Goal: Task Accomplishment & Management: Complete application form

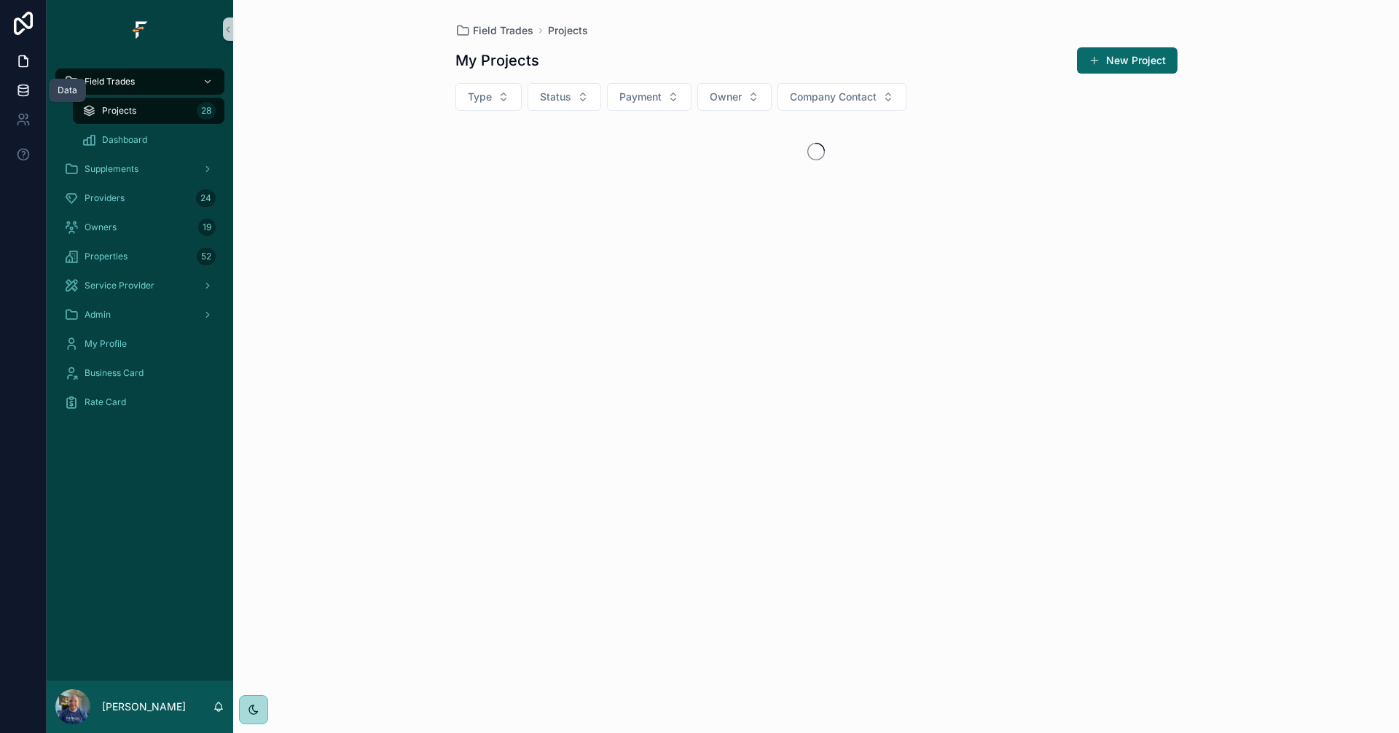
click at [26, 93] on icon at bounding box center [22, 90] width 9 height 6
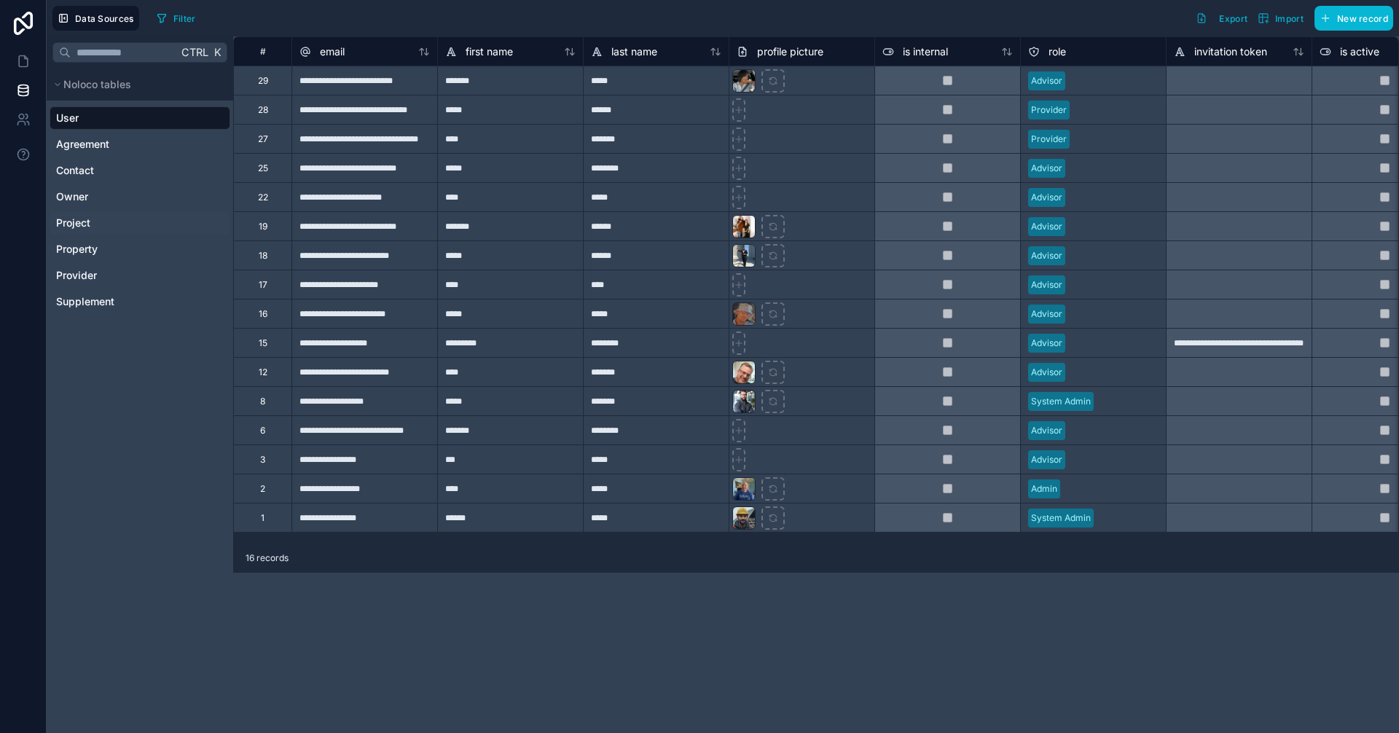
click at [103, 230] on link "Project" at bounding box center [138, 223] width 165 height 15
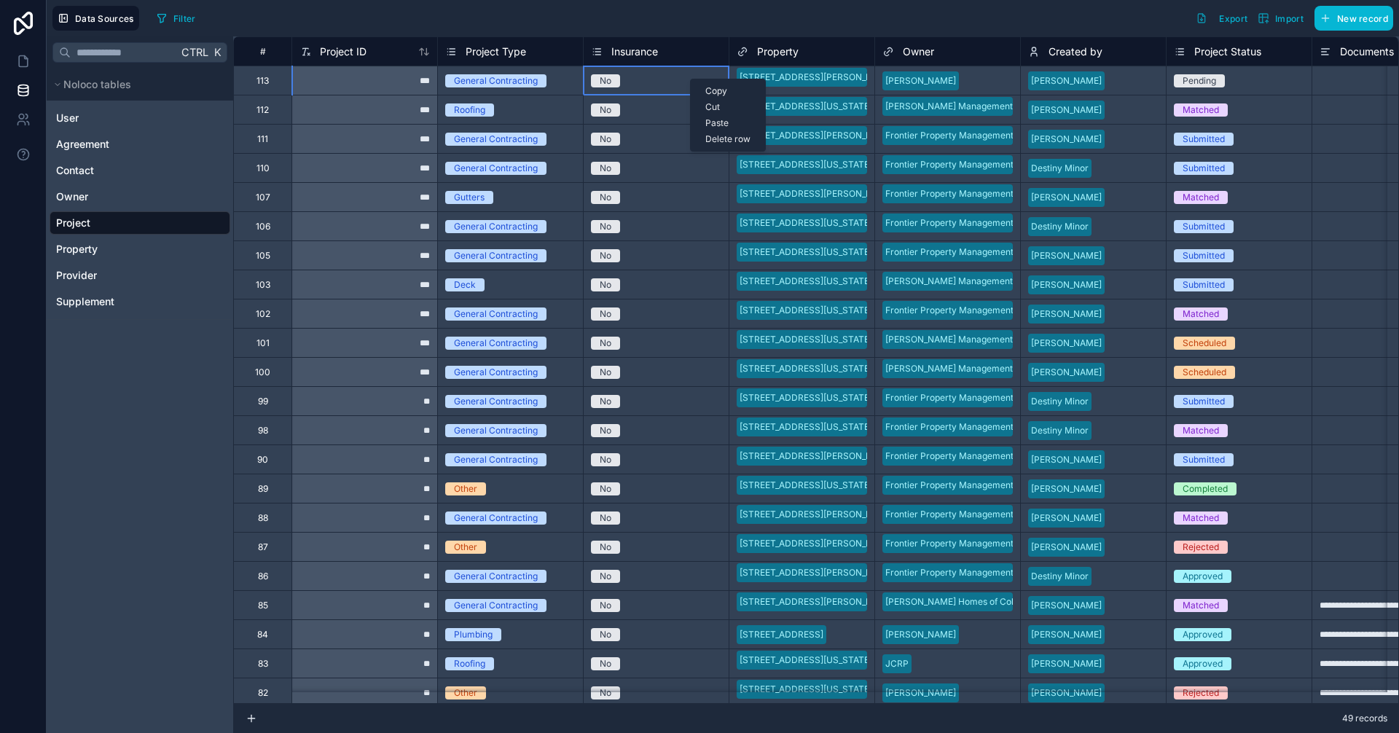
click at [731, 140] on div "Delete row" at bounding box center [728, 139] width 74 height 16
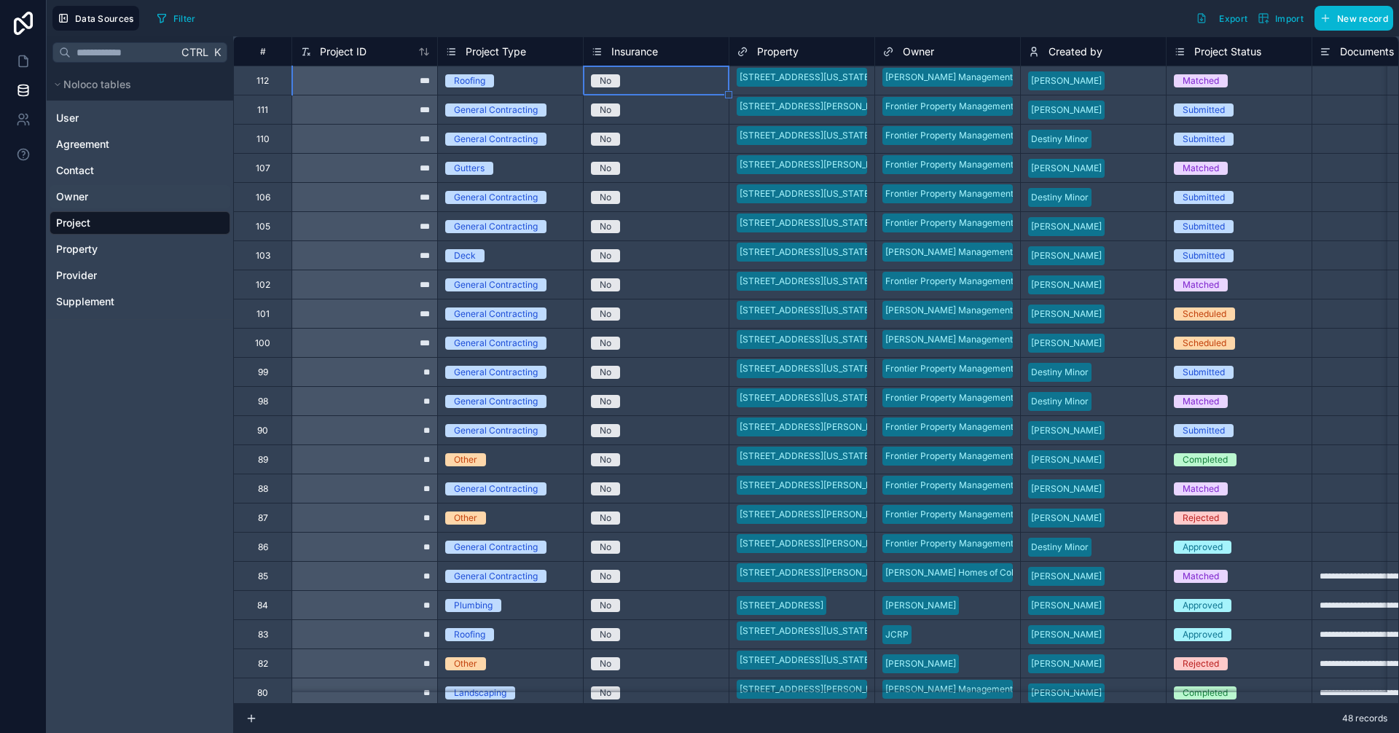
click at [86, 197] on span "Owner" at bounding box center [72, 196] width 32 height 15
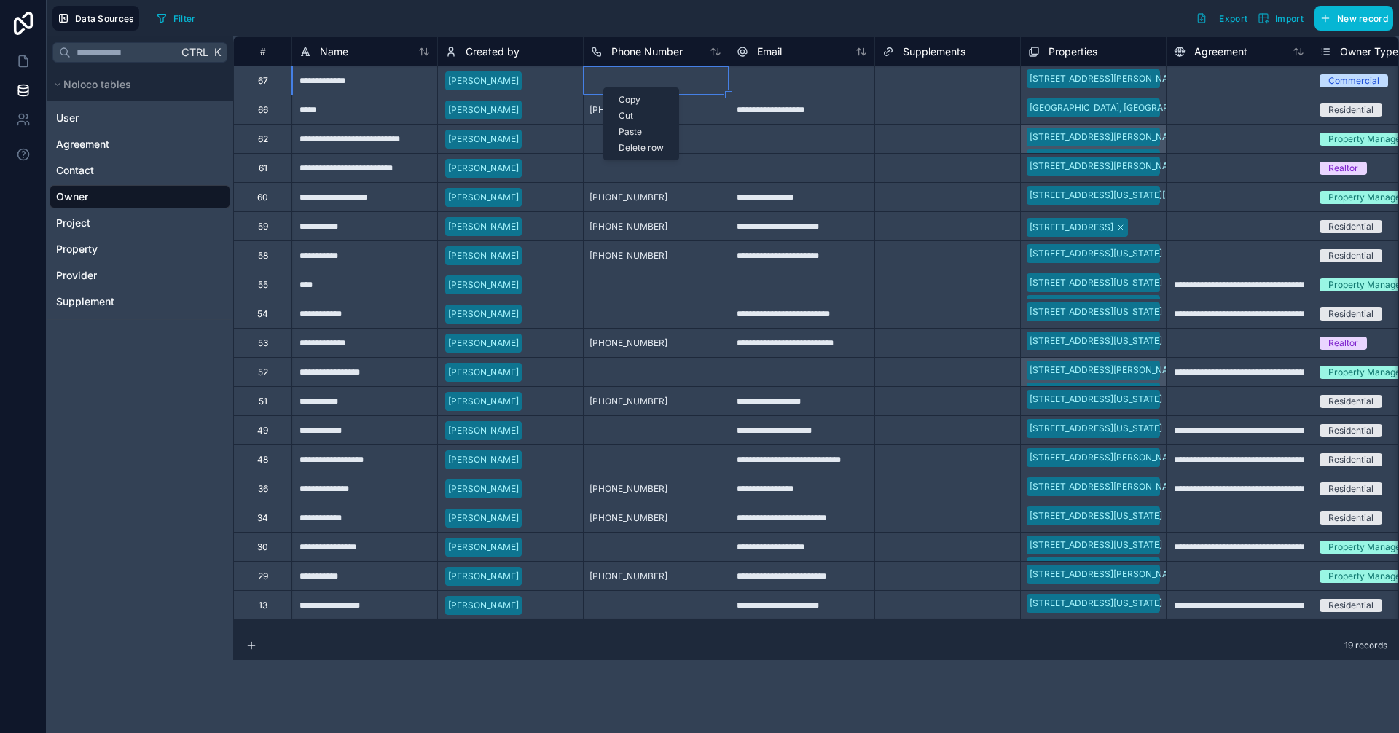
click at [644, 150] on div "Delete row" at bounding box center [641, 148] width 74 height 16
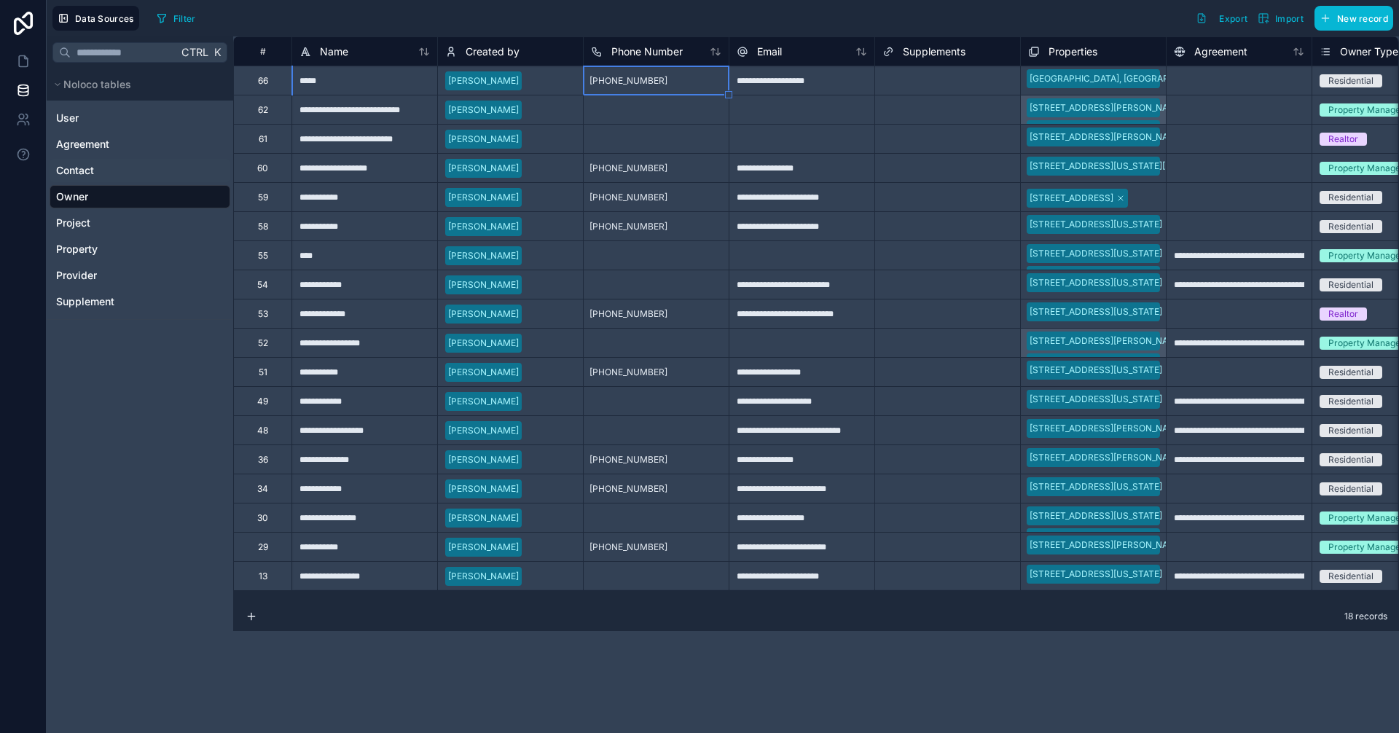
click at [109, 171] on link "Contact" at bounding box center [138, 170] width 165 height 15
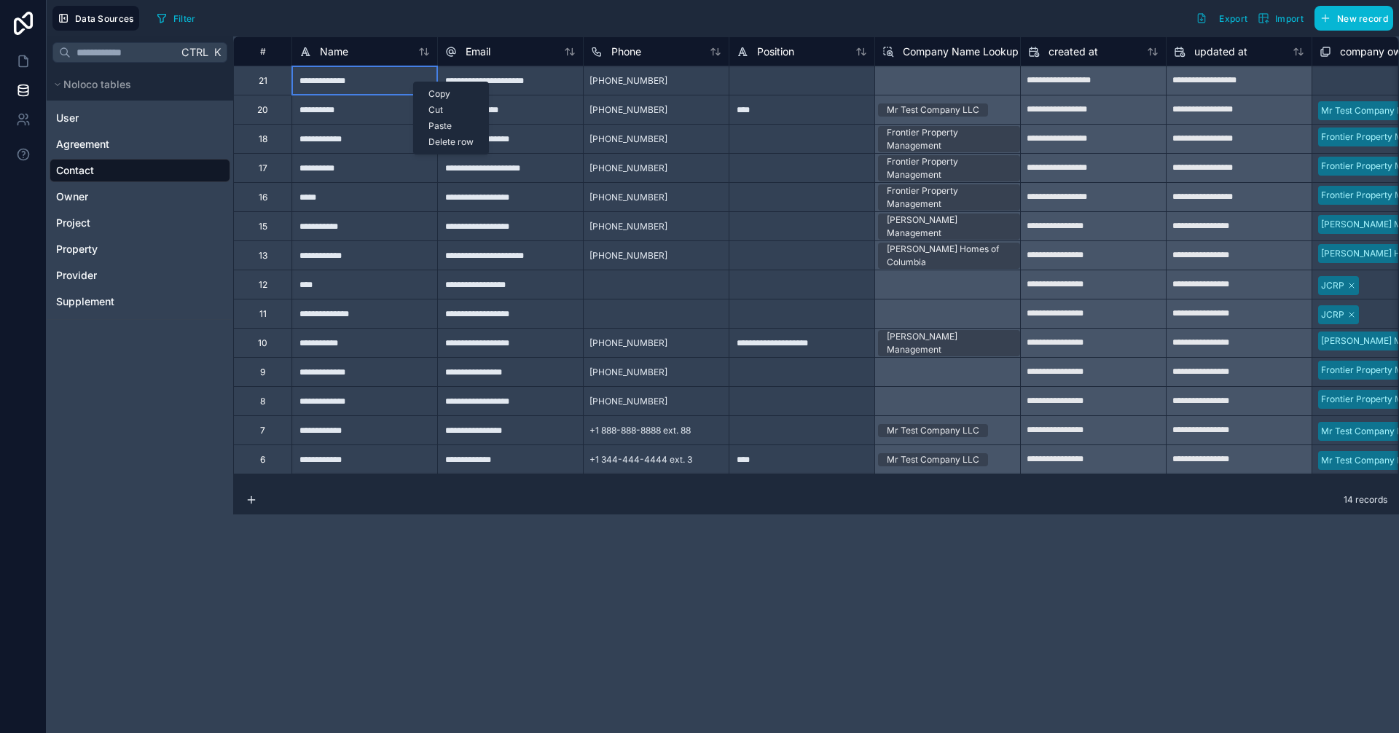
click at [453, 143] on div "Delete row" at bounding box center [451, 142] width 74 height 16
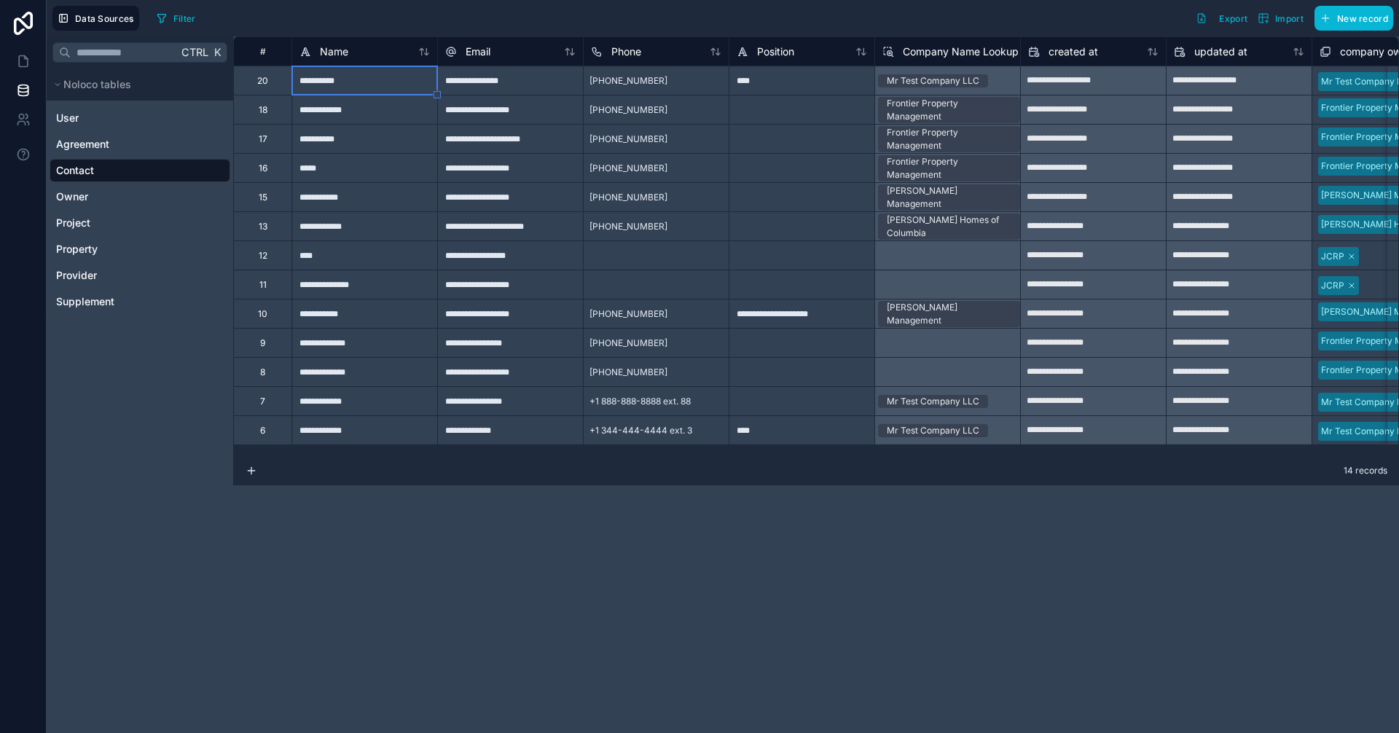
type input "**********"
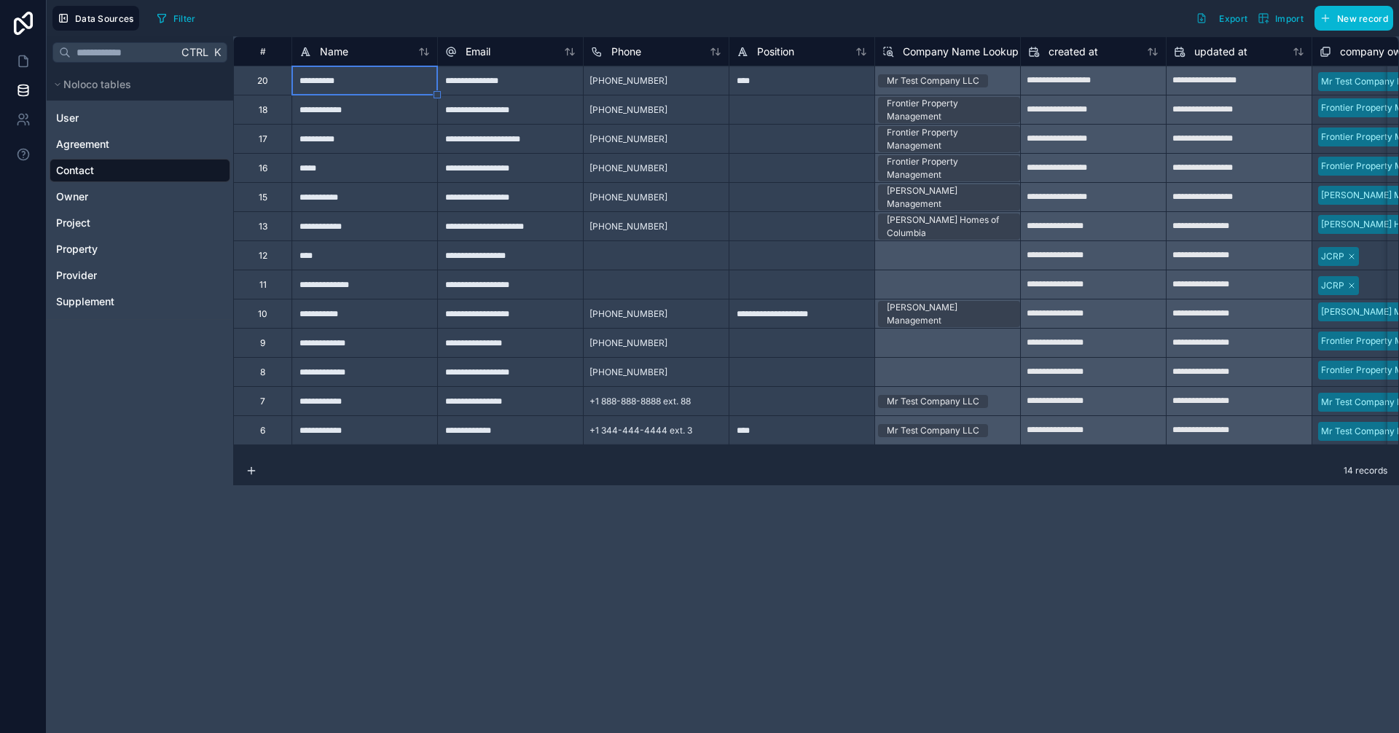
type input "**********"
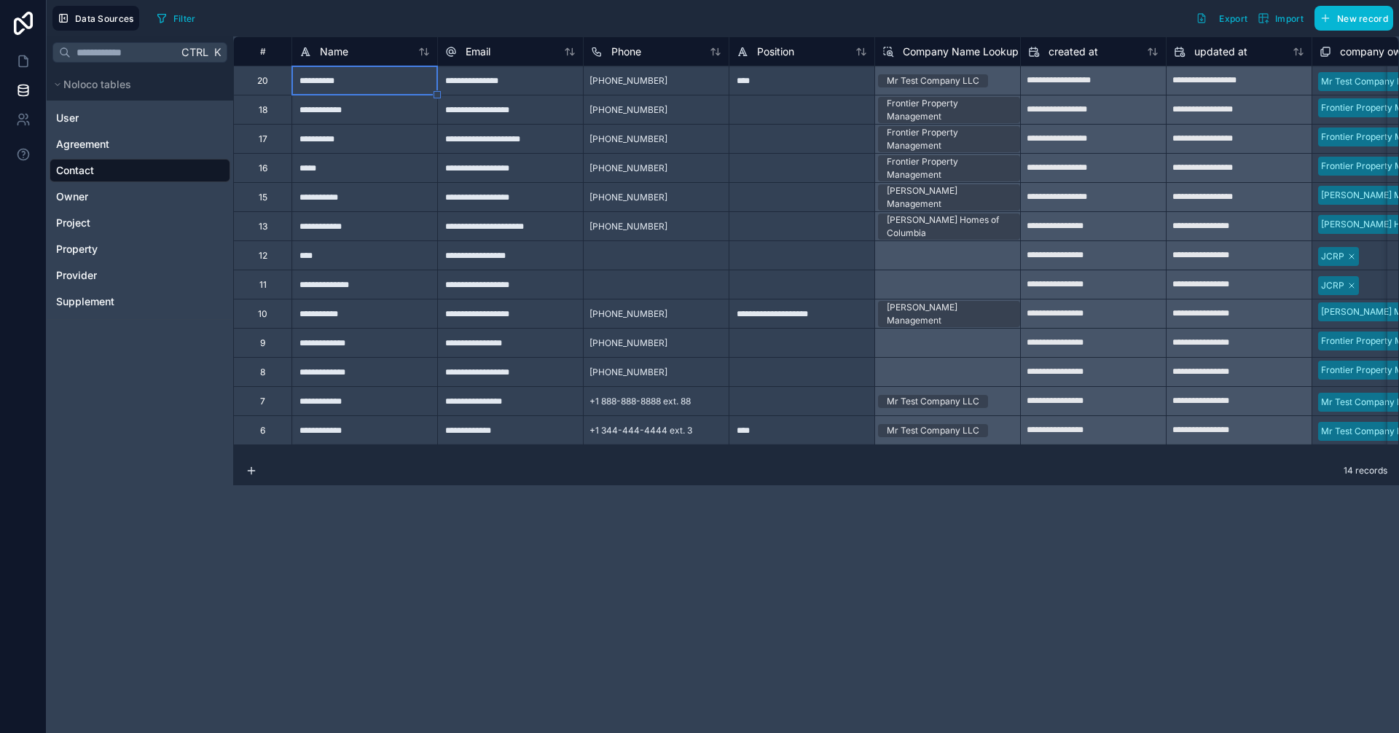
type input "**********"
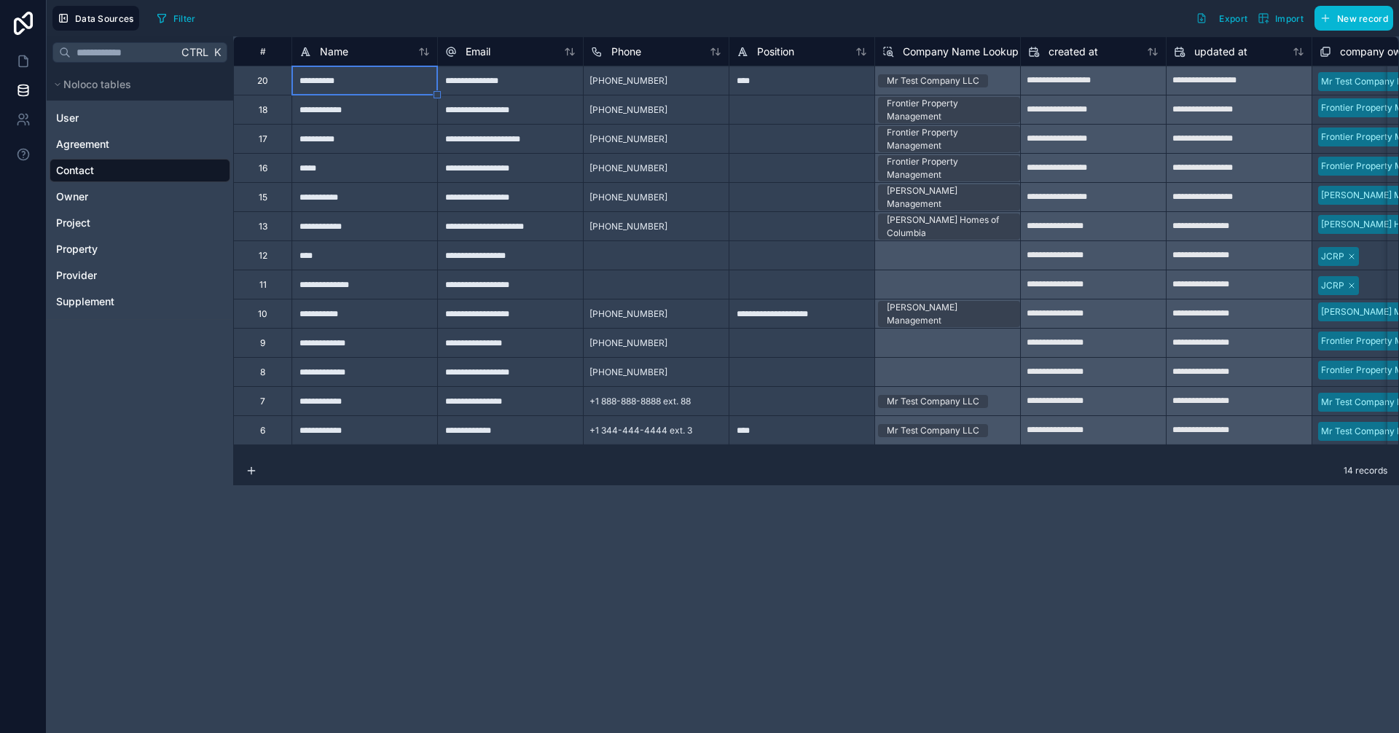
type input "**********"
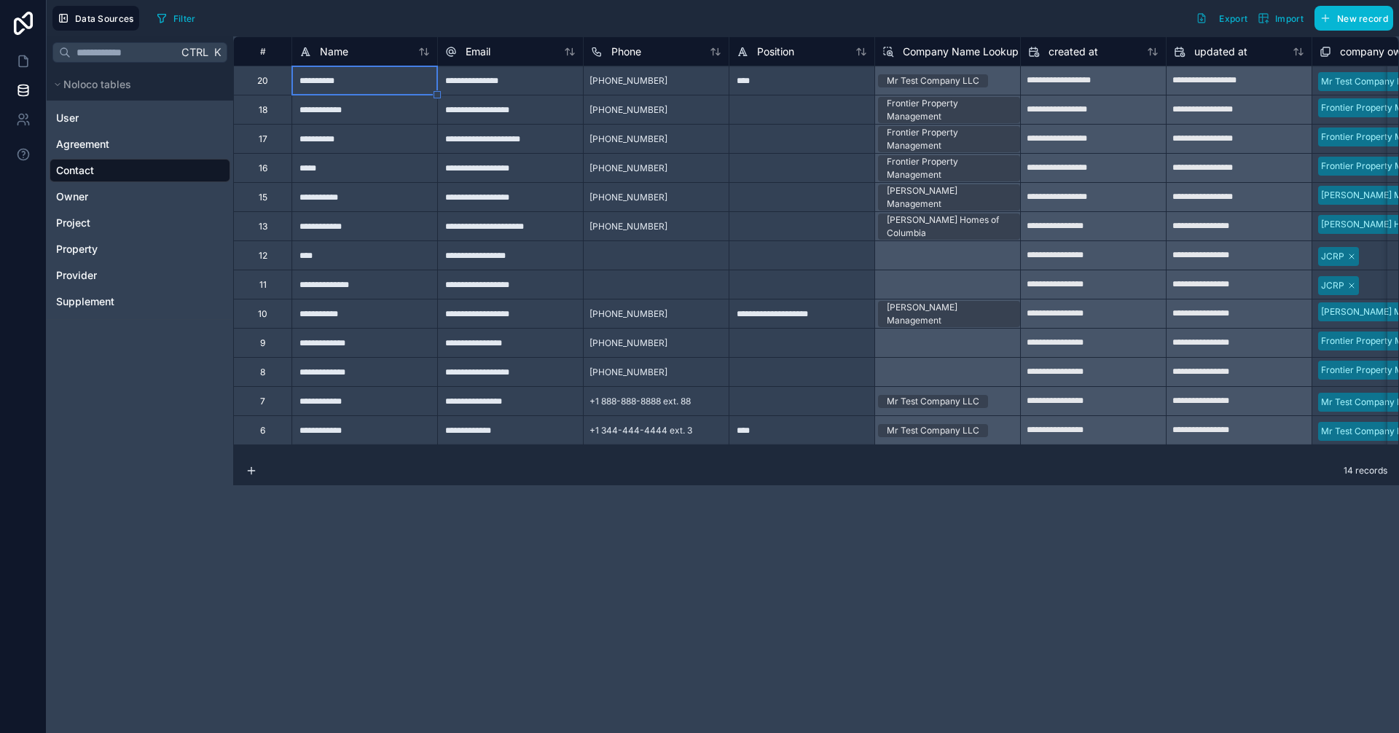
type input "**********"
click at [20, 65] on icon at bounding box center [23, 61] width 15 height 15
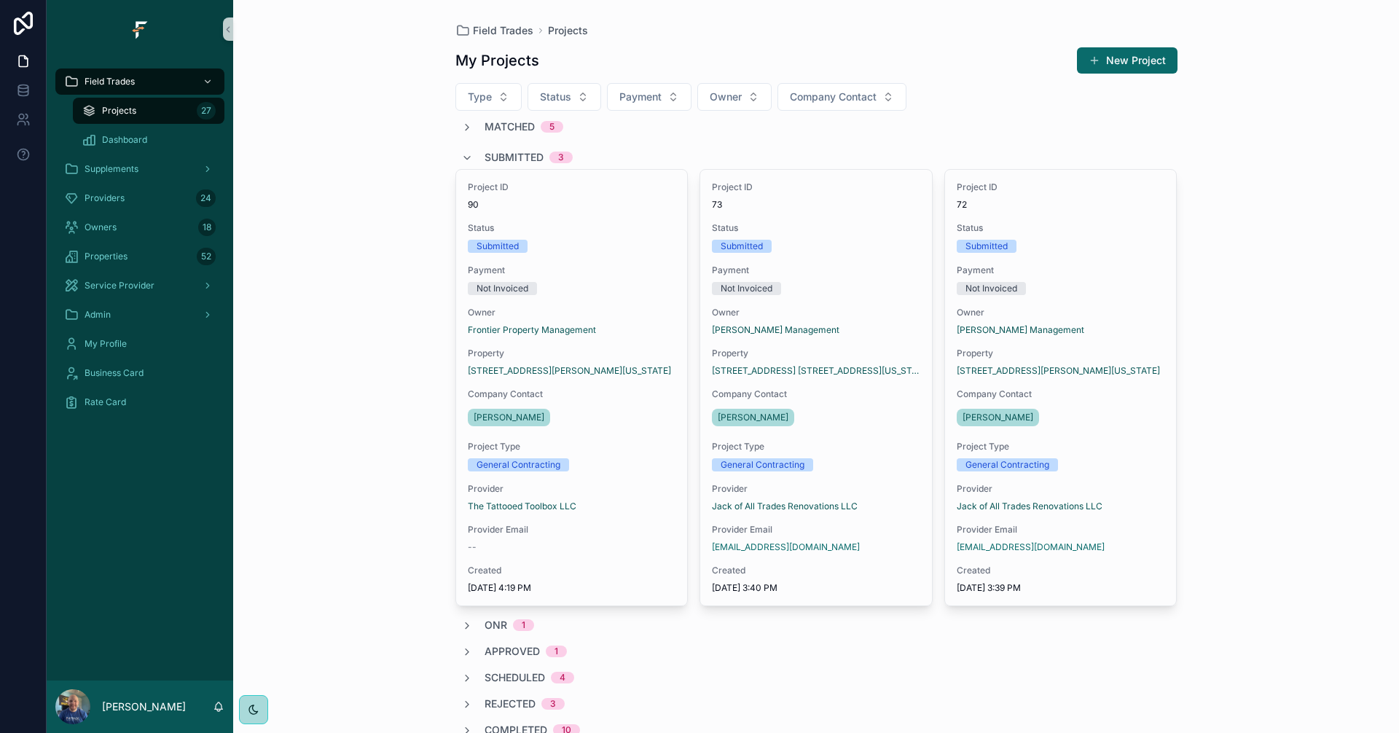
click at [456, 122] on div "Matched 5" at bounding box center [817, 127] width 722 height 15
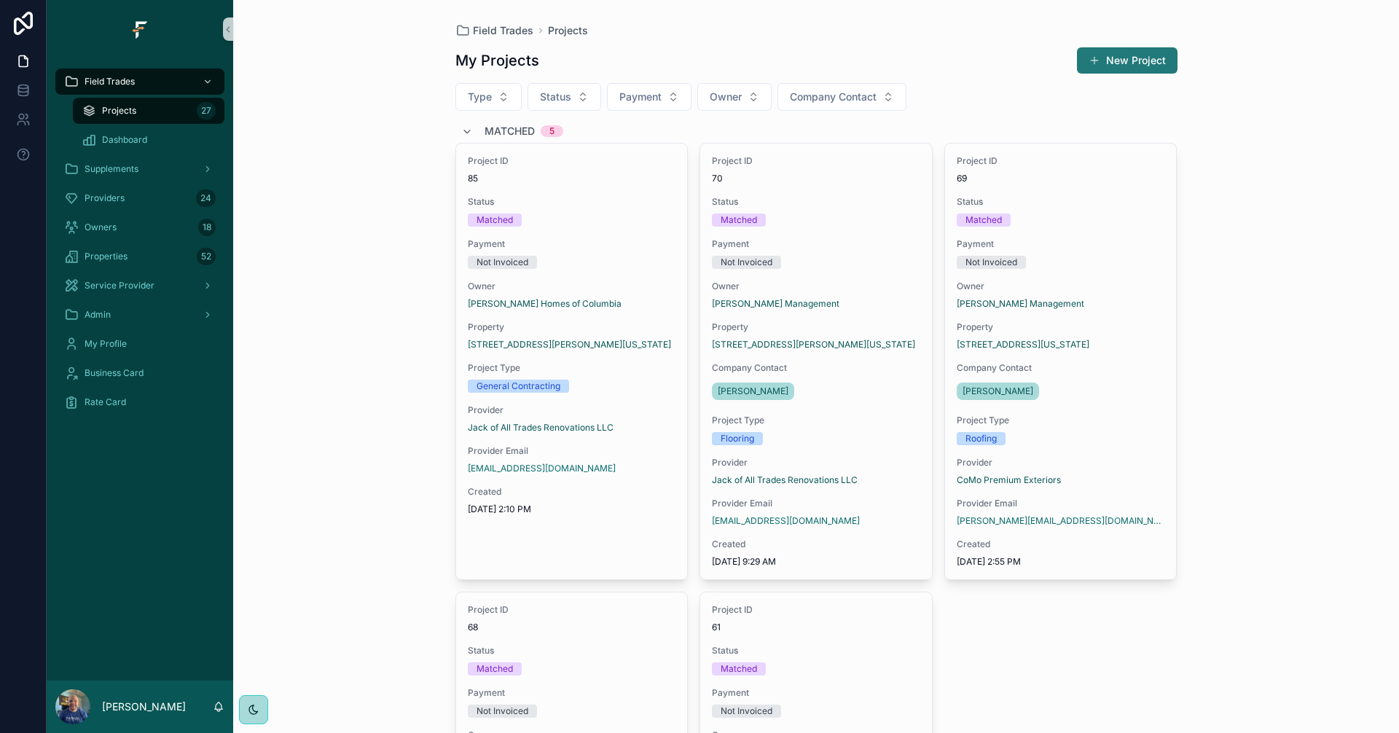
click at [1107, 65] on button "New Project" at bounding box center [1127, 60] width 101 height 26
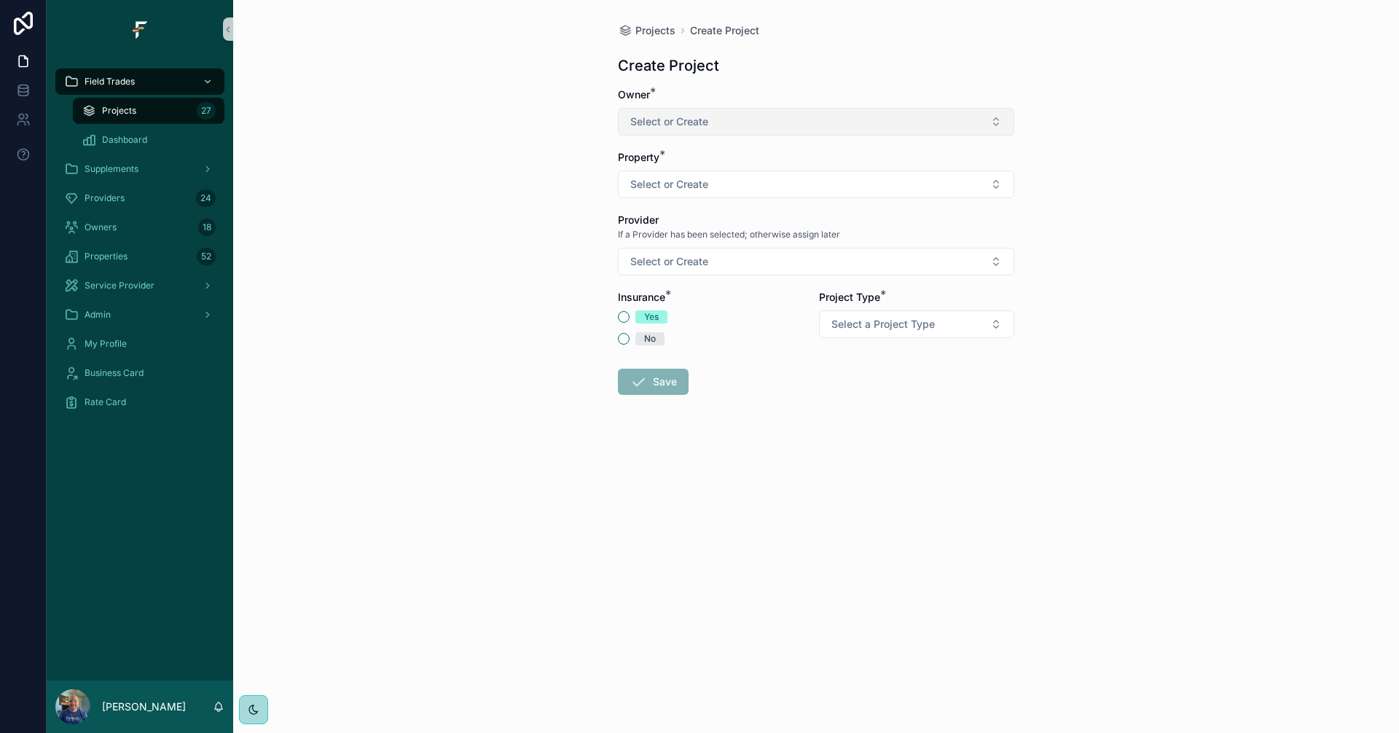
click at [984, 116] on button "Select or Create" at bounding box center [816, 122] width 396 height 28
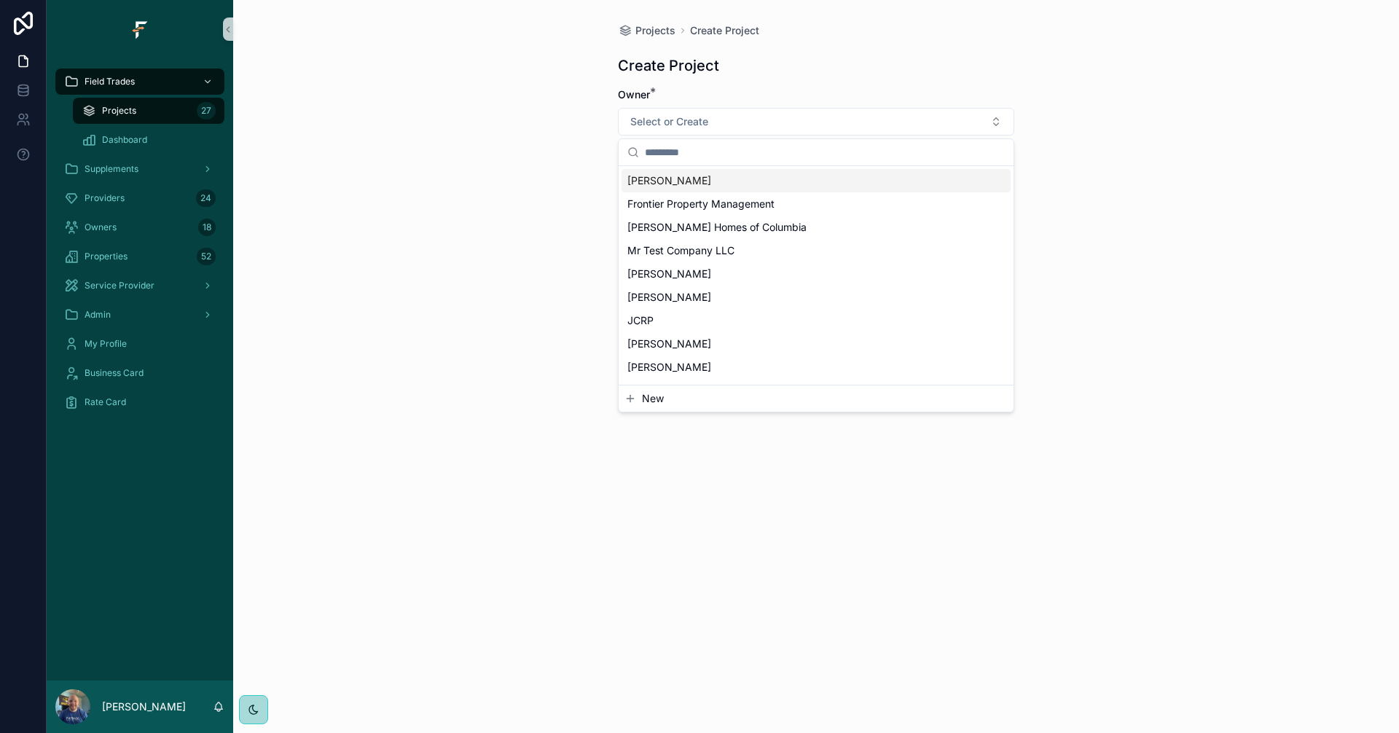
click at [652, 395] on span "New" at bounding box center [653, 398] width 22 height 15
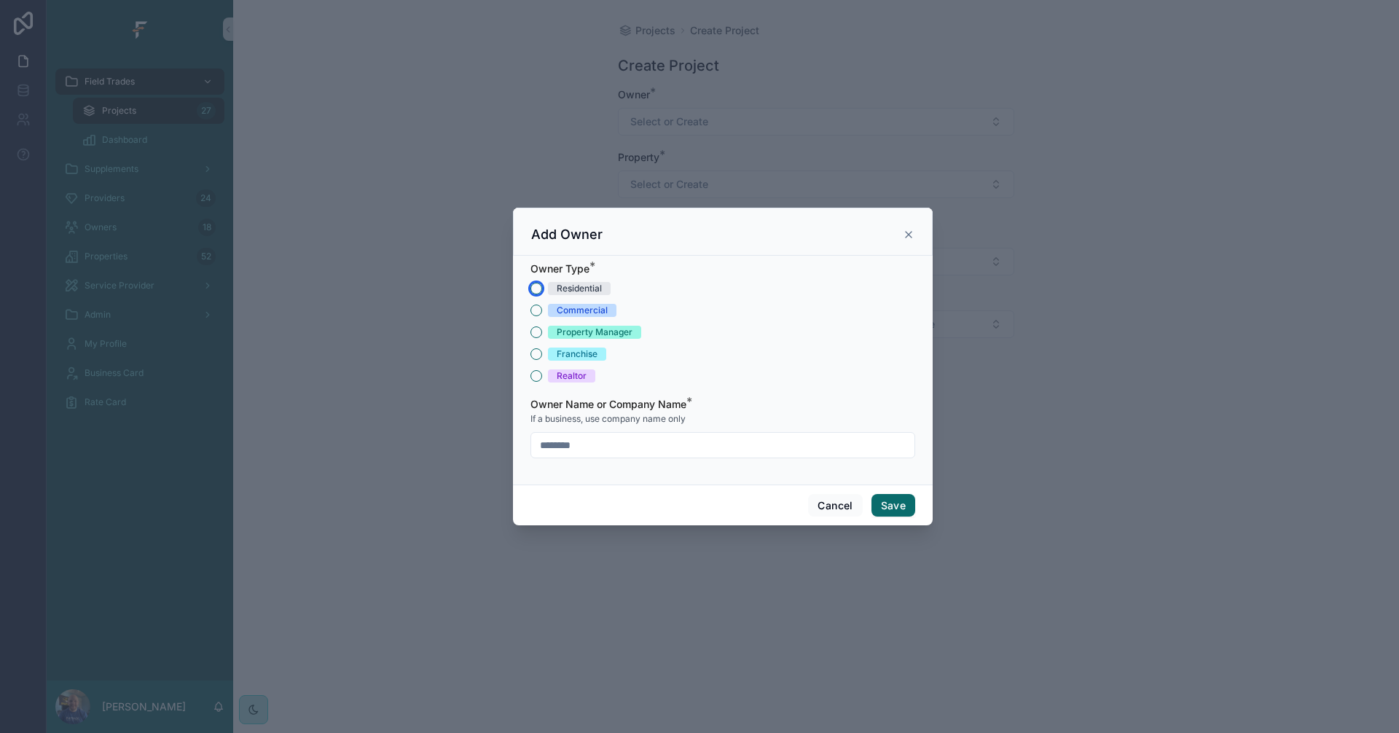
click at [534, 286] on button "Residential" at bounding box center [537, 289] width 12 height 12
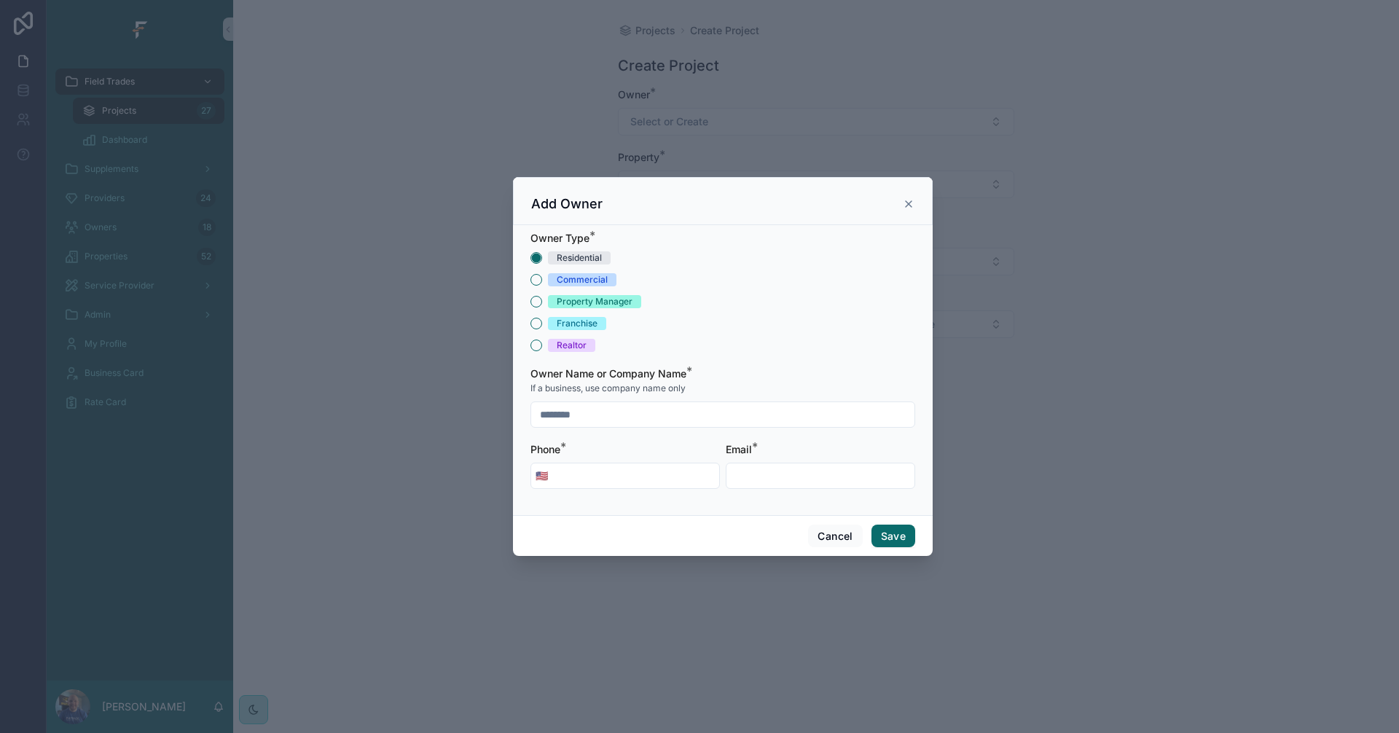
click at [725, 404] on input "scrollable content" at bounding box center [722, 414] width 383 height 20
type input "**********"
click at [617, 472] on input "scrollable content" at bounding box center [635, 476] width 167 height 20
type input "*"
type input "**********"
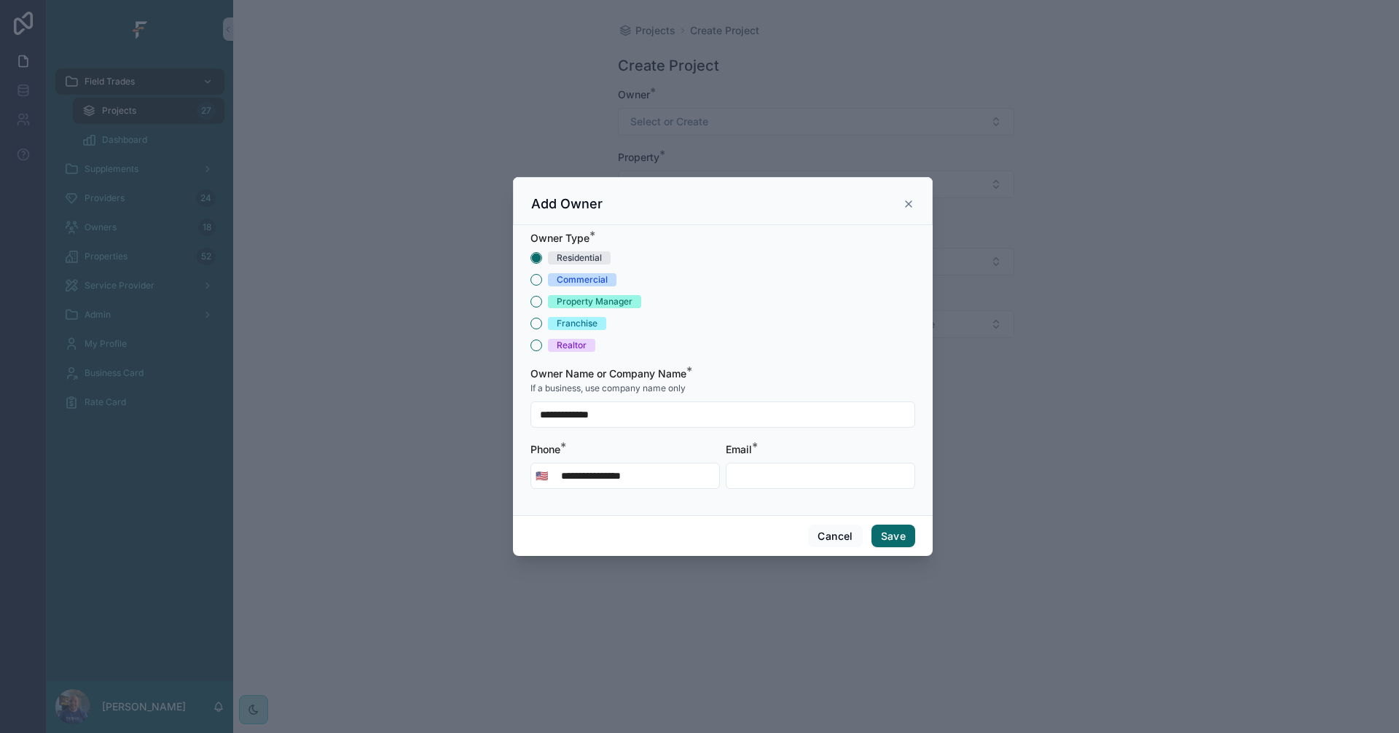
click at [786, 477] on input "scrollable content" at bounding box center [821, 476] width 188 height 20
type input "**********"
click at [907, 536] on button "Save" at bounding box center [894, 536] width 44 height 23
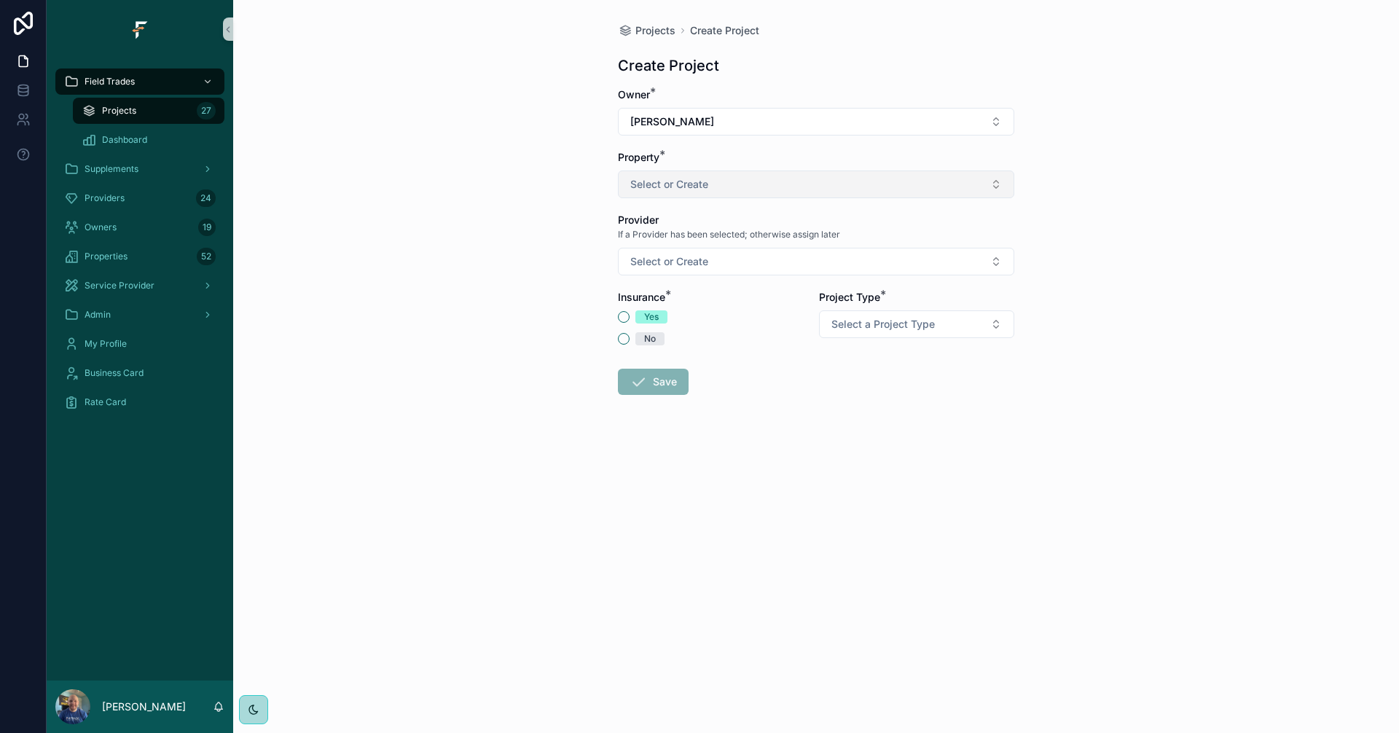
click at [840, 186] on button "Select or Create" at bounding box center [816, 185] width 396 height 28
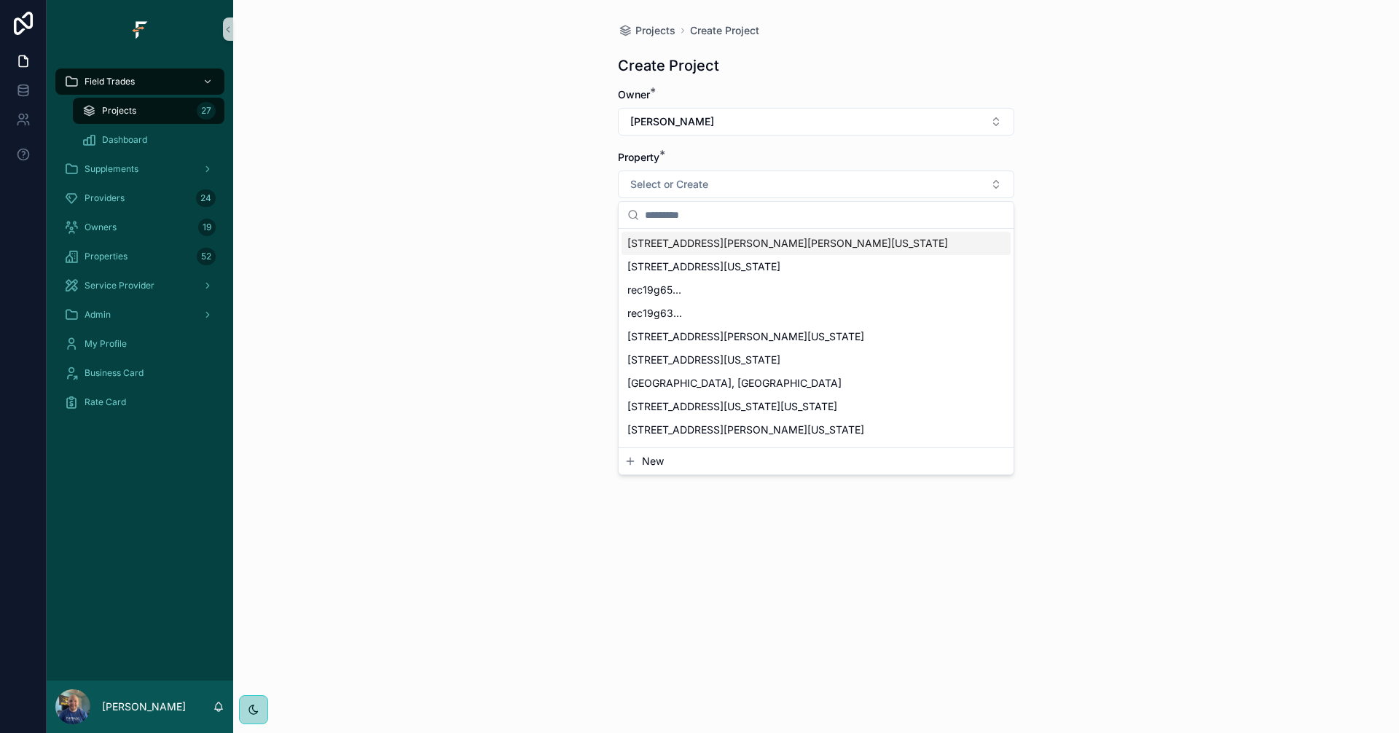
click at [750, 241] on span "[STREET_ADDRESS][PERSON_NAME][PERSON_NAME][US_STATE]" at bounding box center [787, 243] width 321 height 15
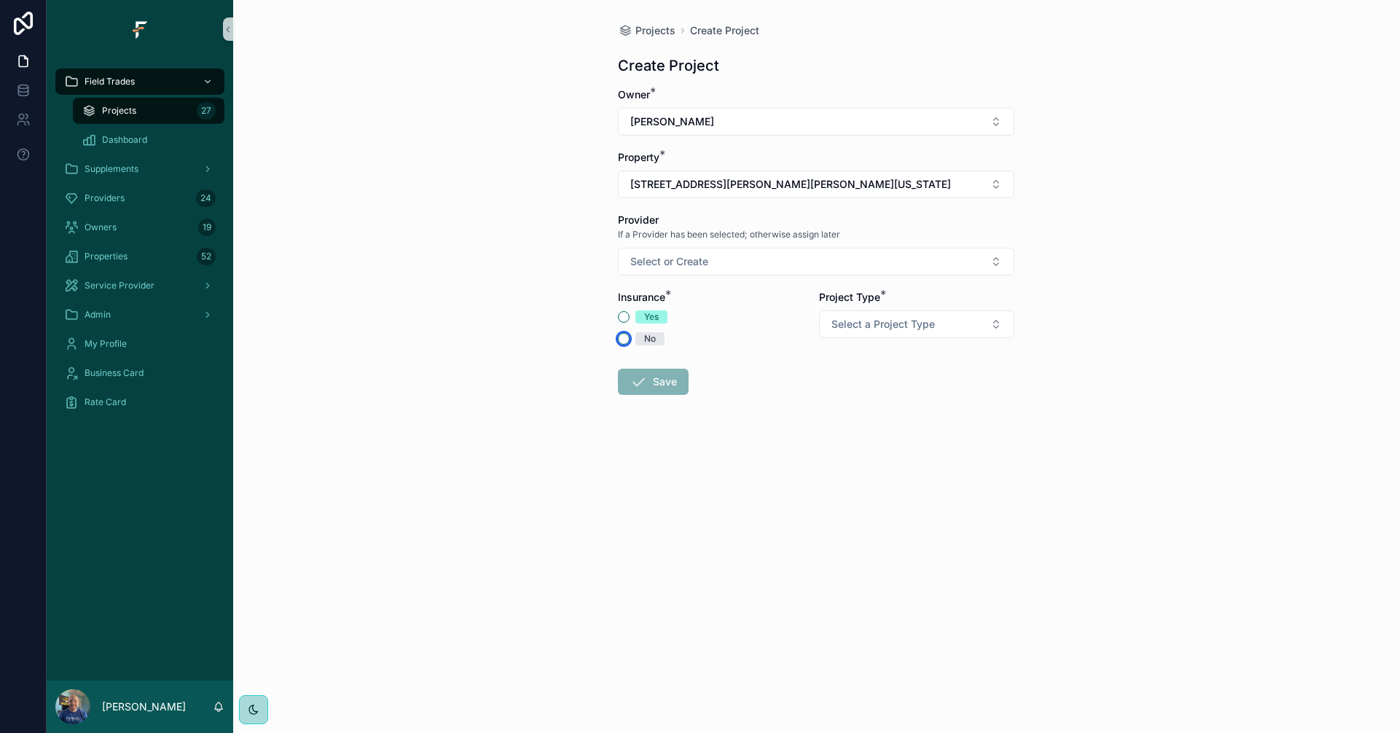
click at [624, 338] on button "No" at bounding box center [624, 339] width 12 height 12
click at [974, 327] on button "Select a Project Type" at bounding box center [916, 324] width 195 height 28
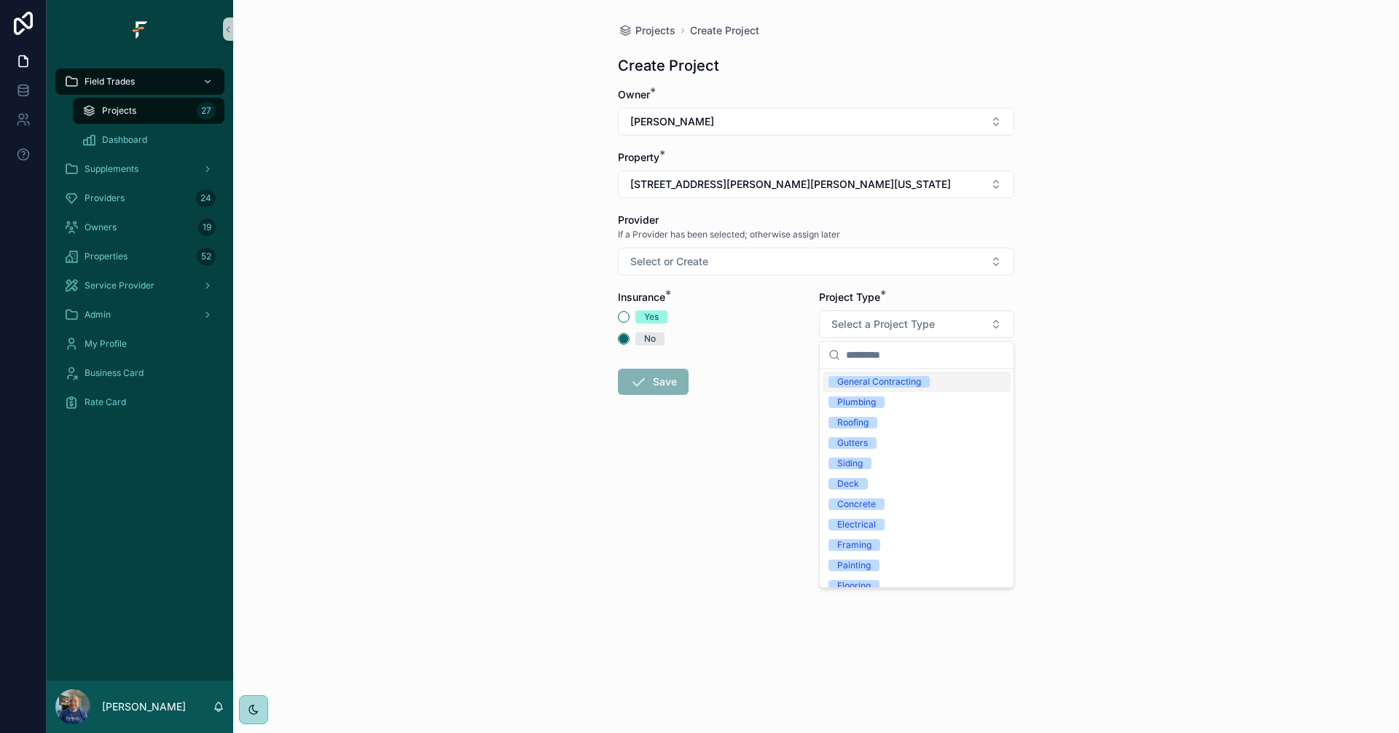
click at [902, 378] on div "General Contracting" at bounding box center [879, 382] width 84 height 12
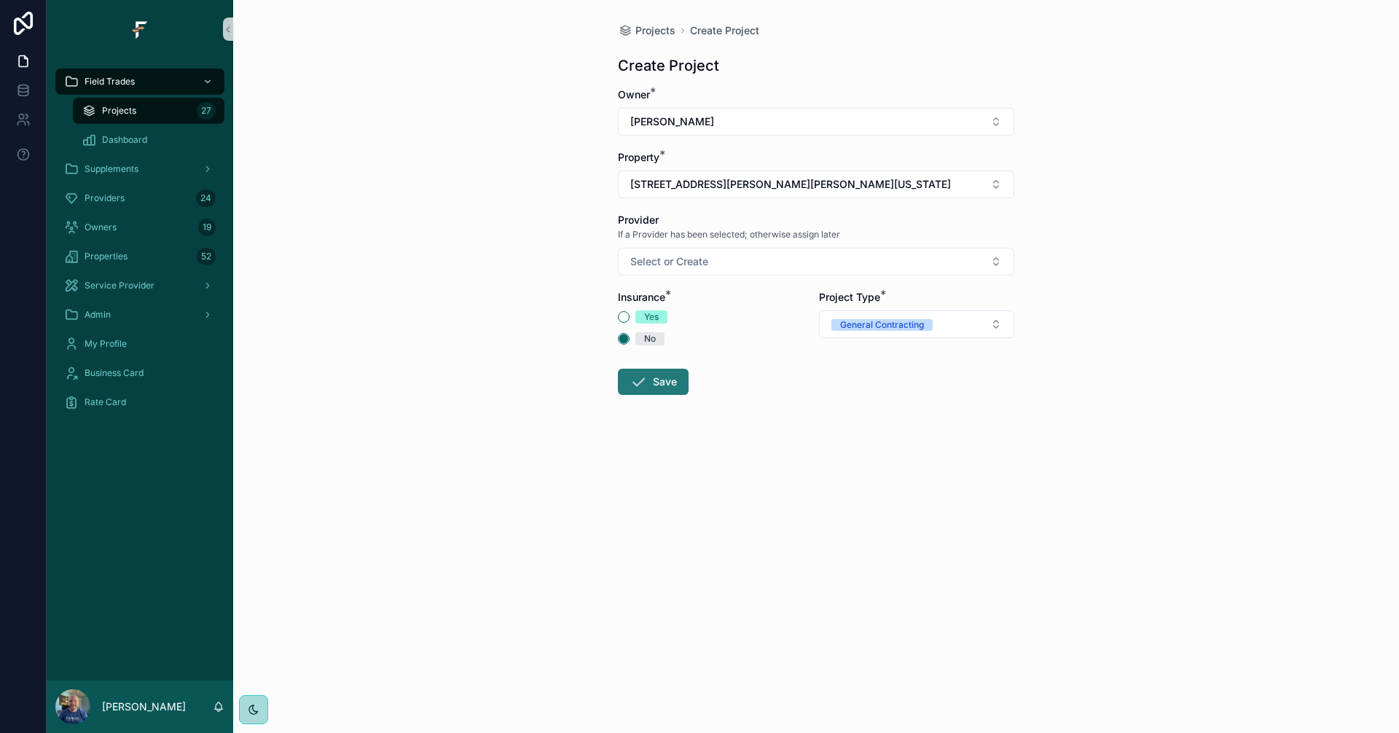
click at [662, 378] on button "Save" at bounding box center [653, 382] width 71 height 26
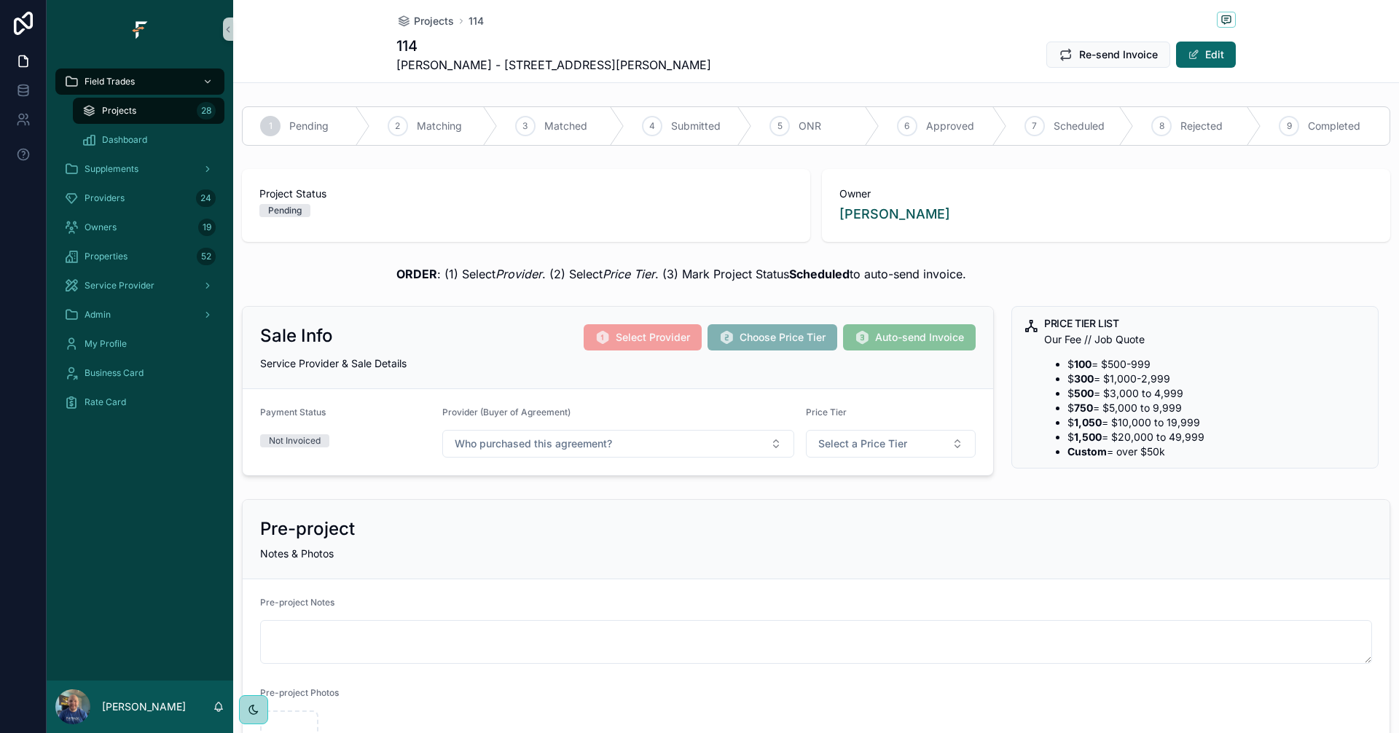
click at [138, 109] on div "Projects 28" at bounding box center [149, 110] width 134 height 23
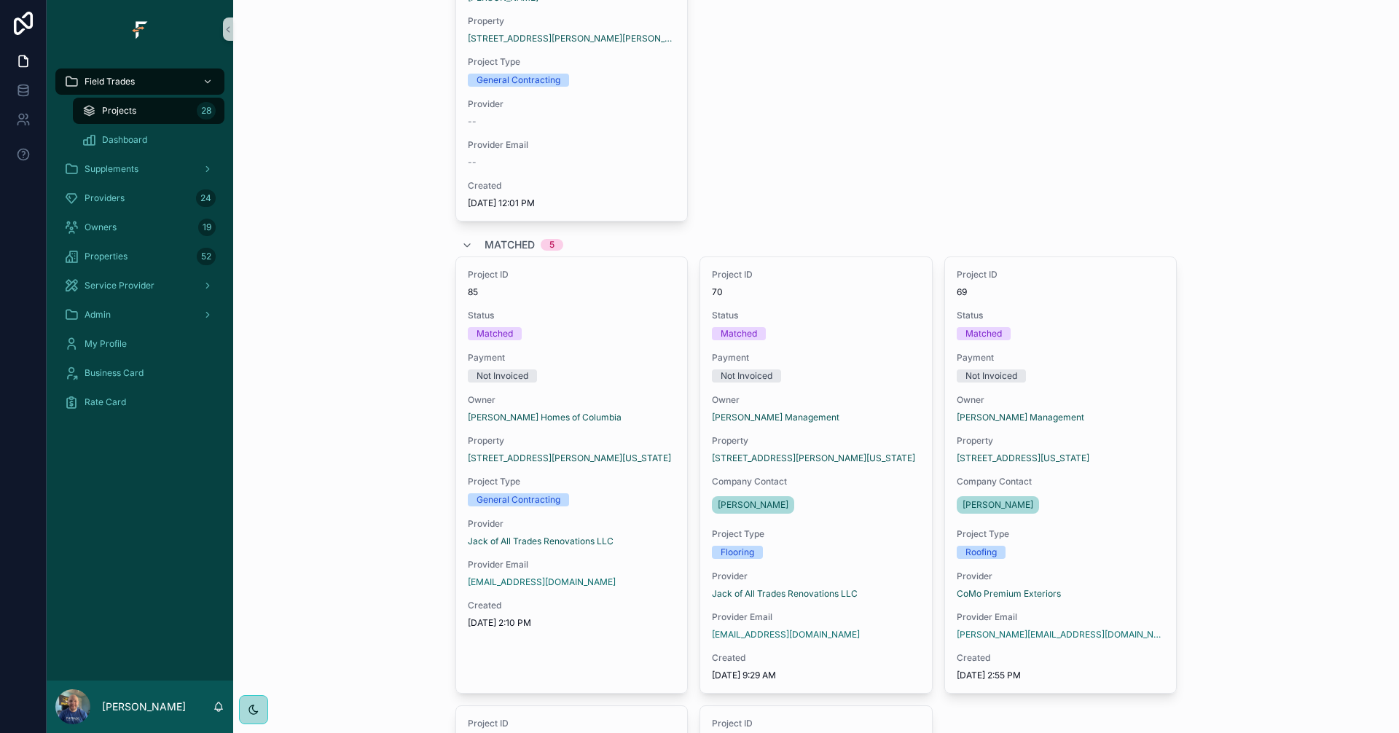
scroll to position [292, 0]
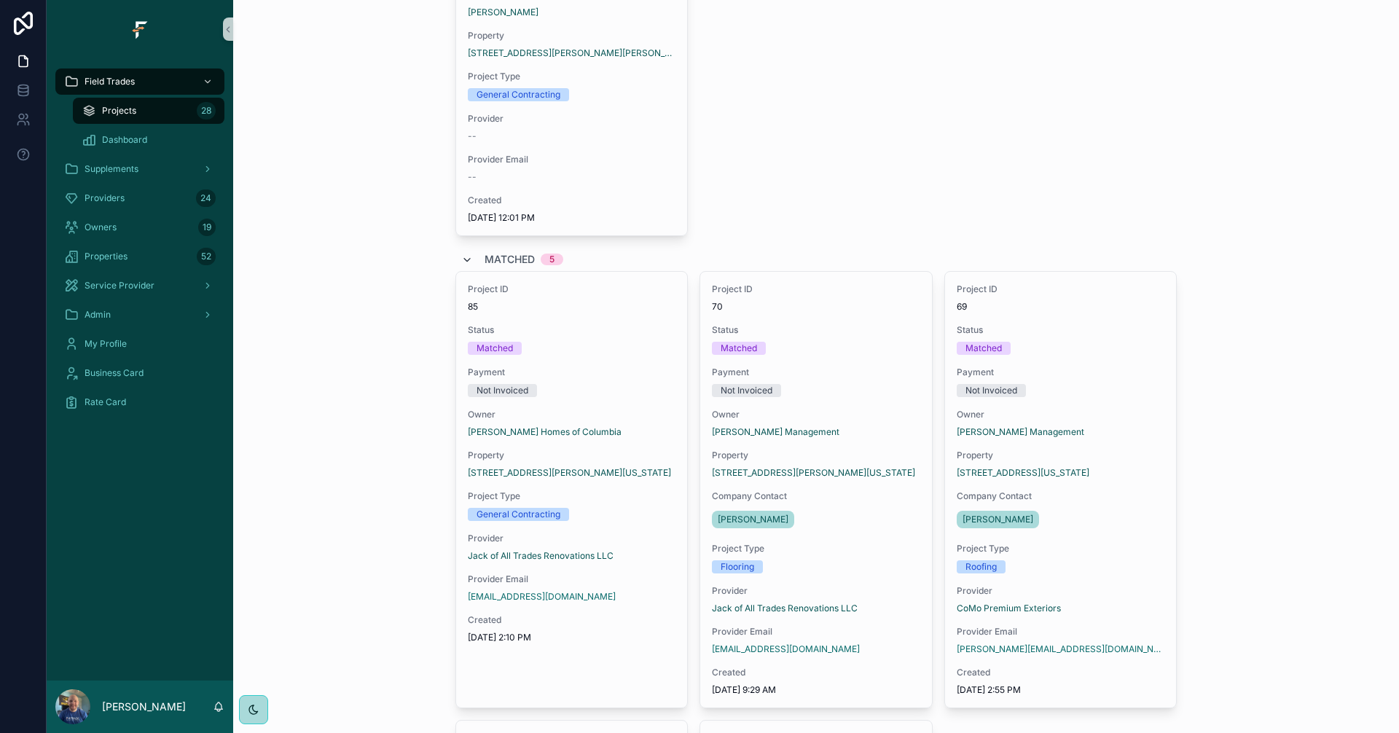
click at [466, 259] on icon "scrollable content" at bounding box center [467, 260] width 12 height 12
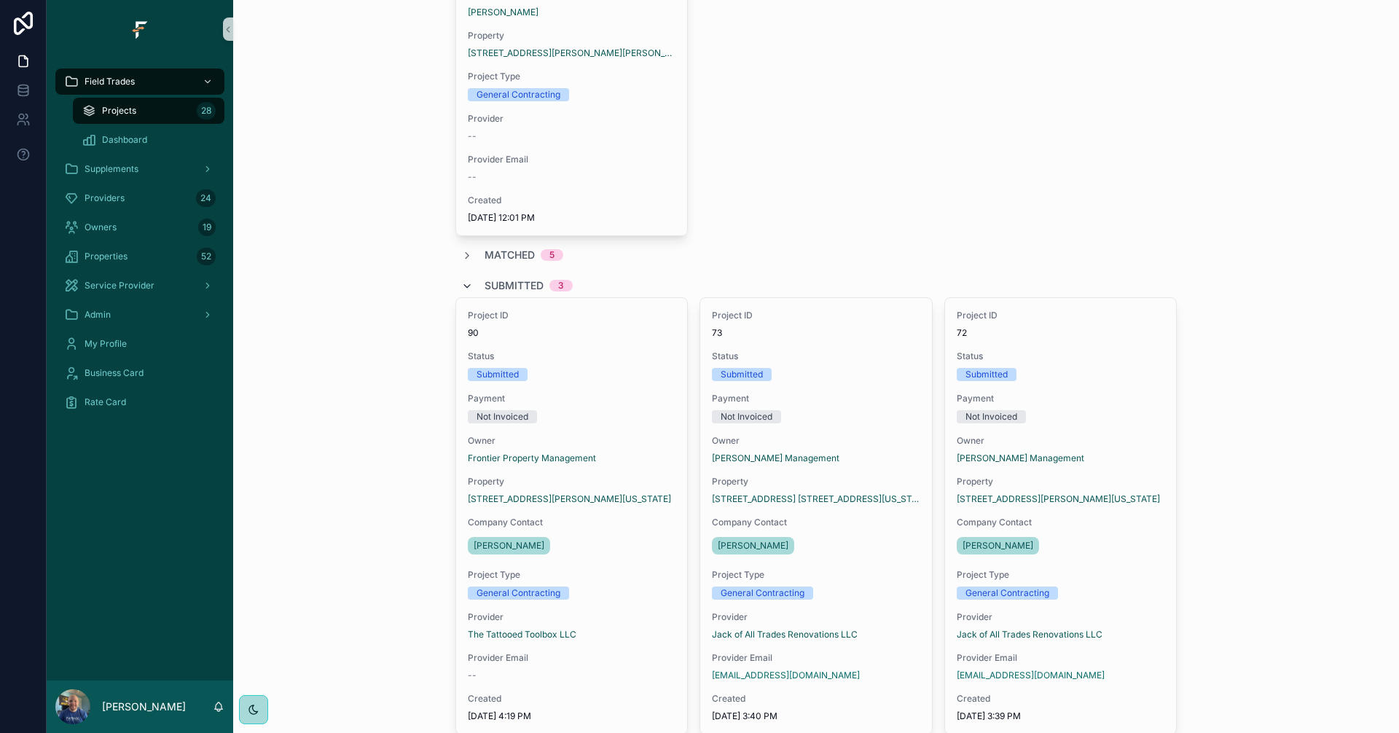
click at [465, 284] on icon "scrollable content" at bounding box center [467, 287] width 12 height 12
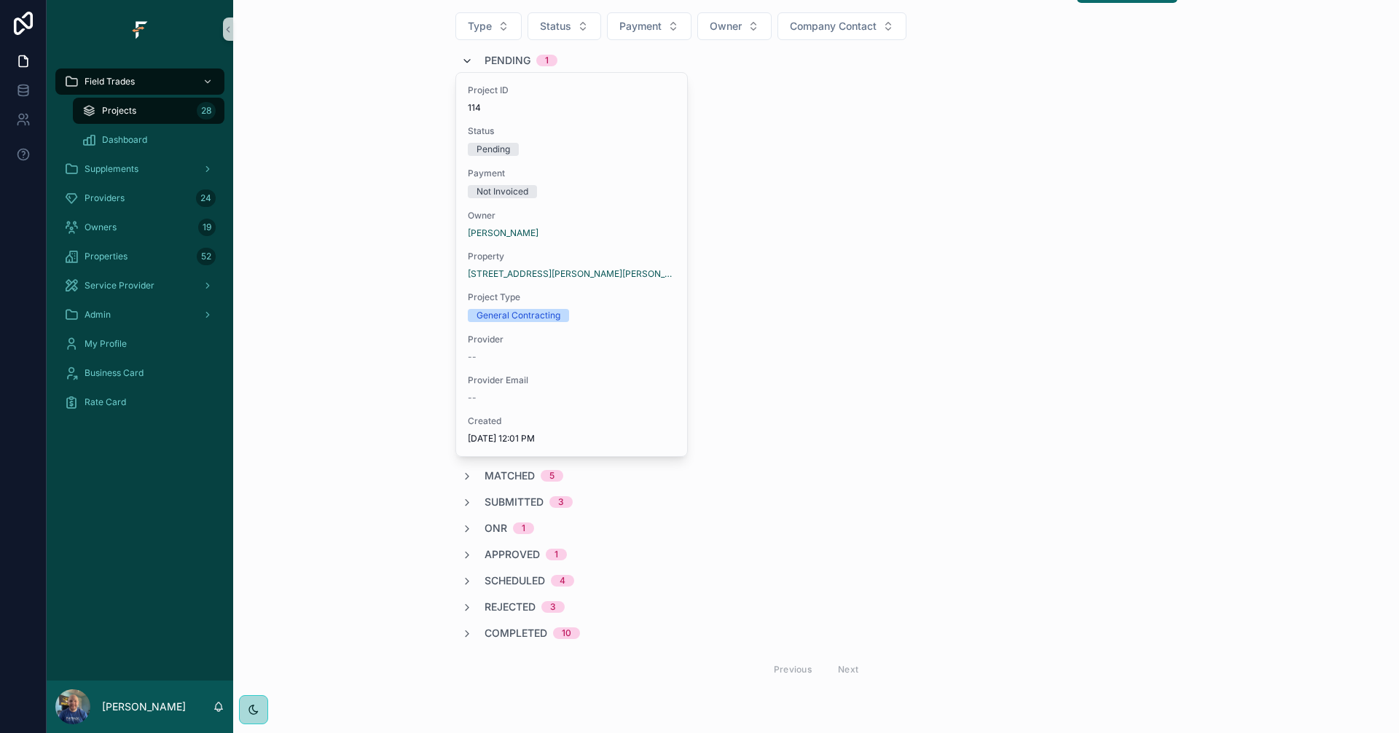
click at [466, 65] on icon "scrollable content" at bounding box center [467, 61] width 12 height 12
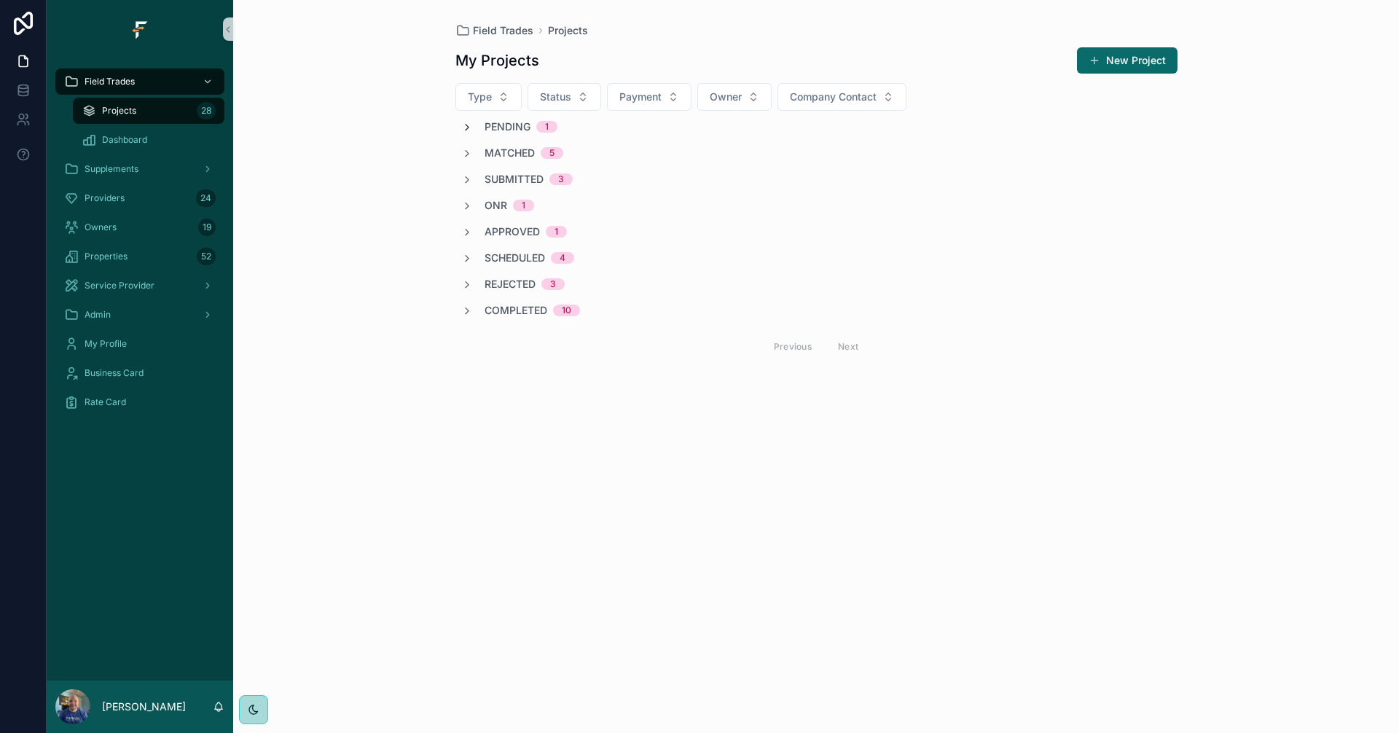
scroll to position [0, 0]
click at [206, 84] on icon "scrollable content" at bounding box center [208, 82] width 10 height 10
click at [472, 288] on icon "scrollable content" at bounding box center [467, 285] width 12 height 12
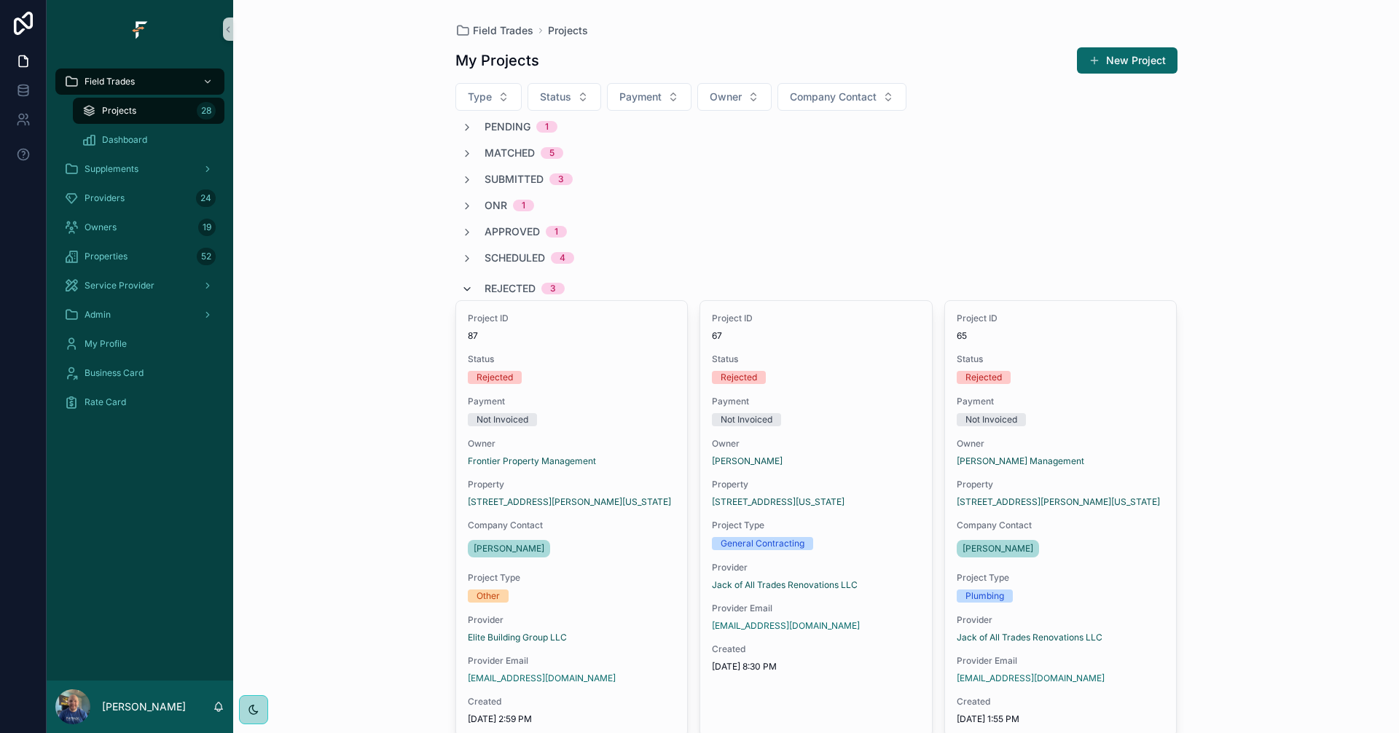
click at [472, 288] on div "Rejected 3" at bounding box center [512, 288] width 103 height 23
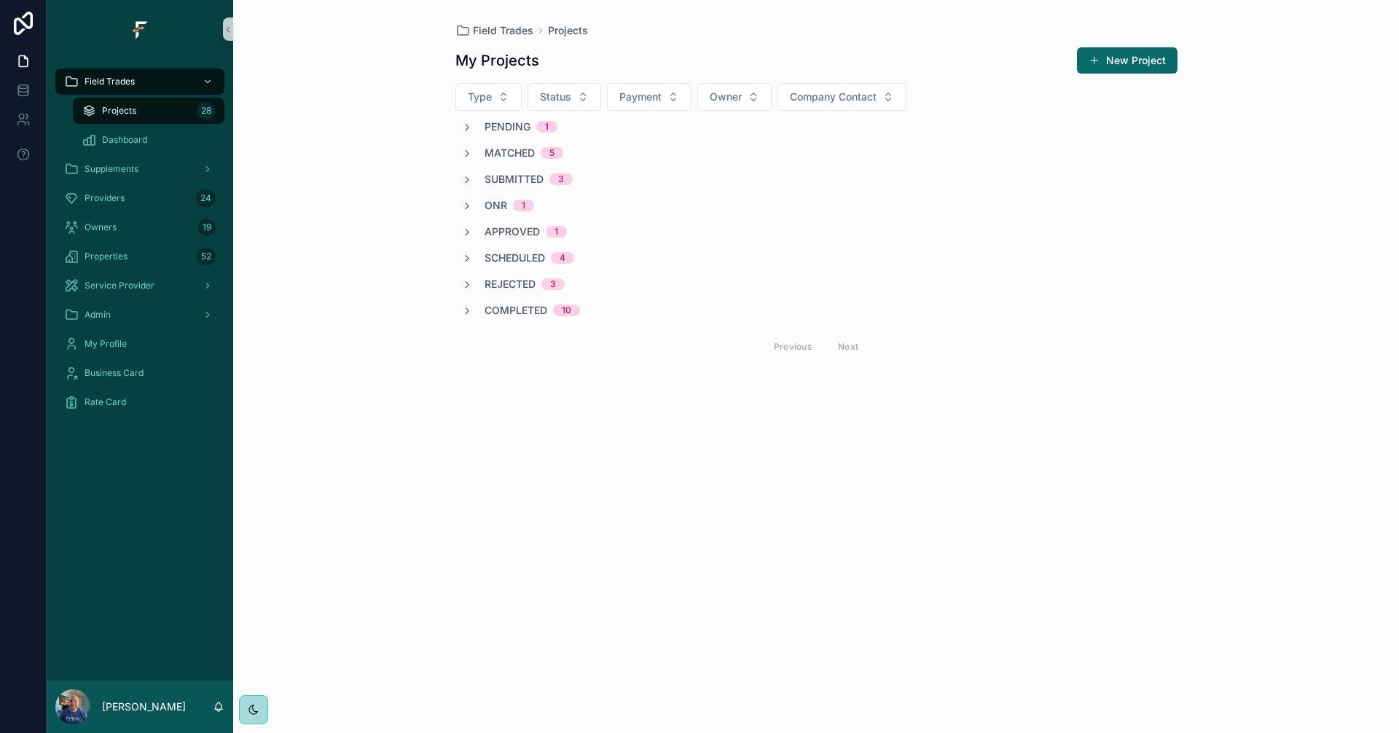
click at [478, 257] on div "Scheduled 4" at bounding box center [517, 258] width 113 height 15
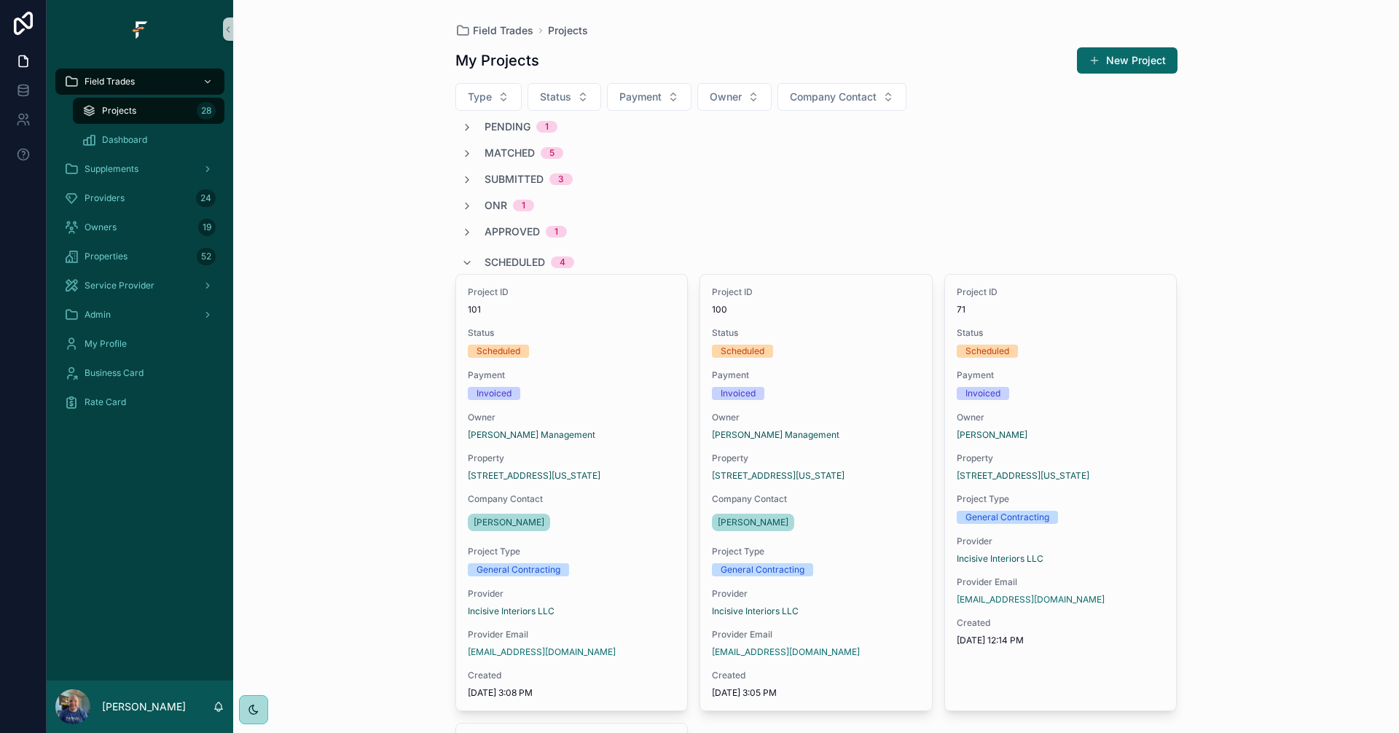
click at [485, 259] on span "Scheduled" at bounding box center [515, 262] width 60 height 15
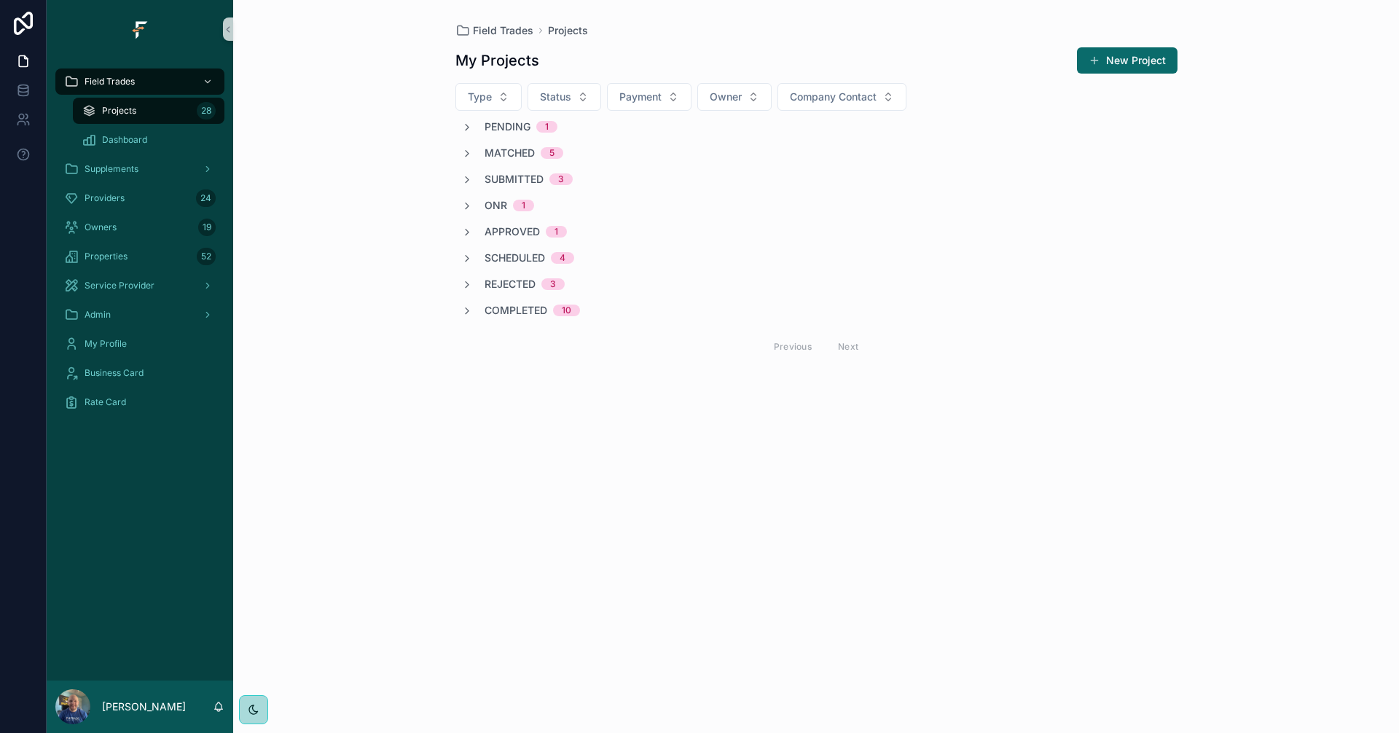
click at [483, 236] on div "Approved 1" at bounding box center [514, 231] width 106 height 15
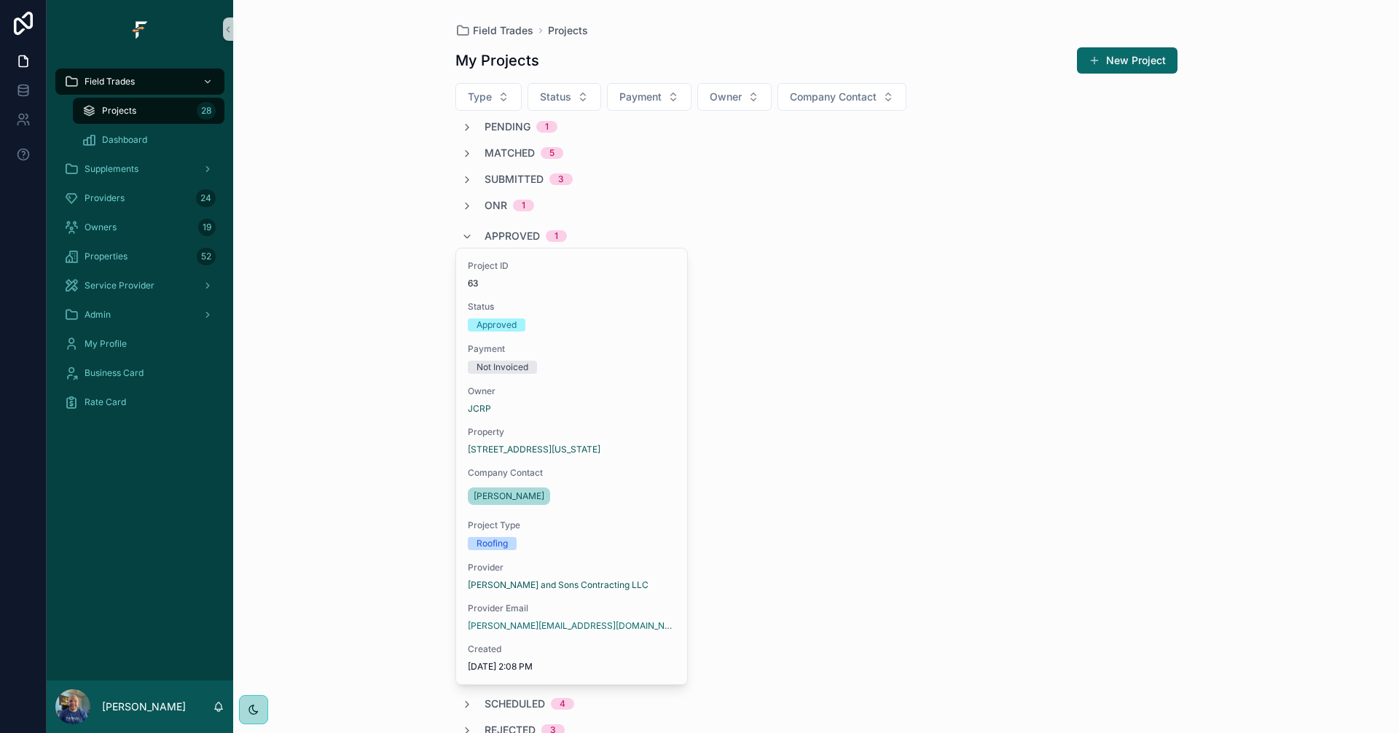
click at [485, 236] on span "Approved" at bounding box center [512, 236] width 55 height 15
